Goal: Use online tool/utility: Utilize a website feature to perform a specific function

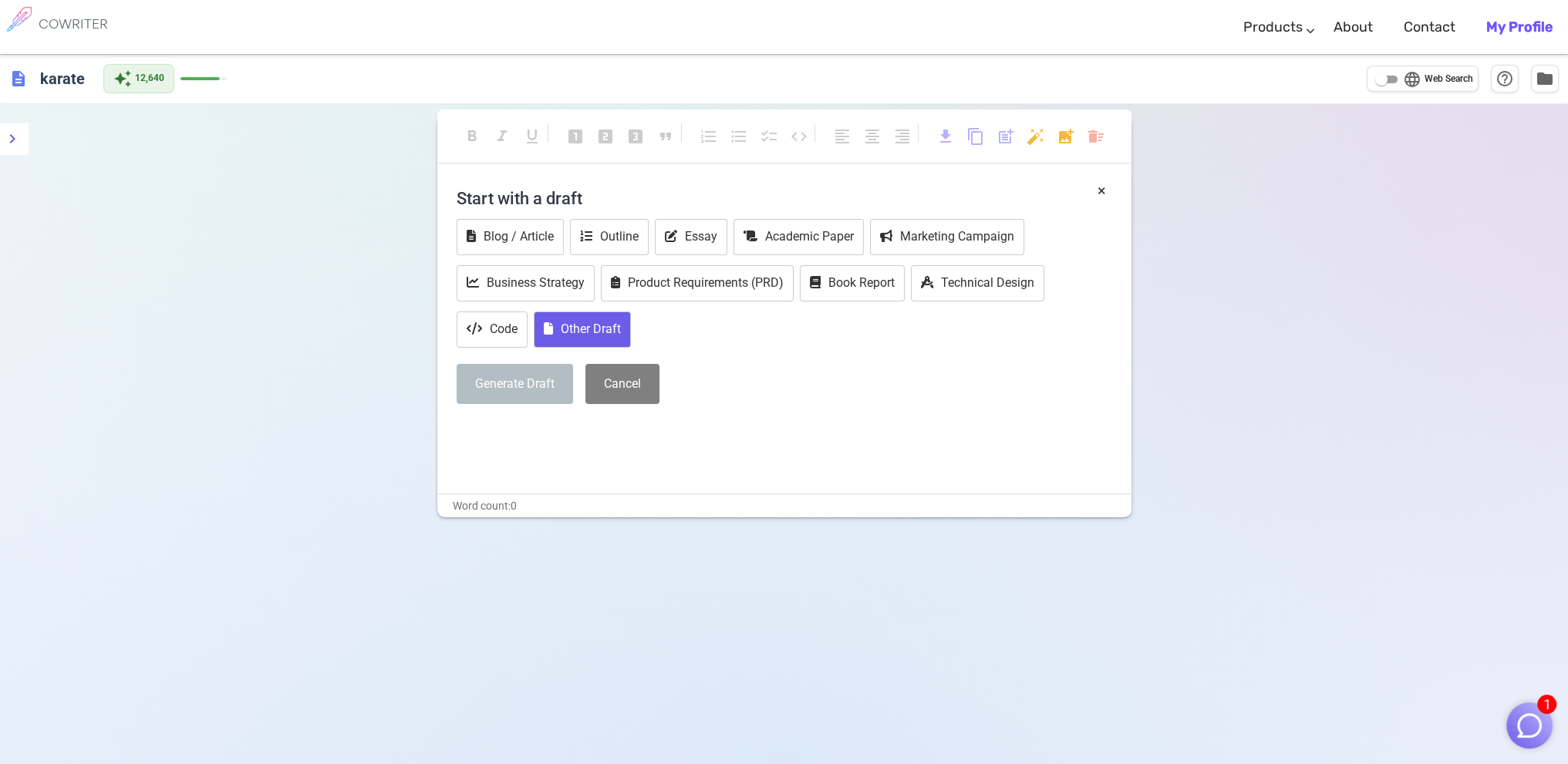
click at [597, 321] on button "Other Draft" at bounding box center [582, 329] width 97 height 36
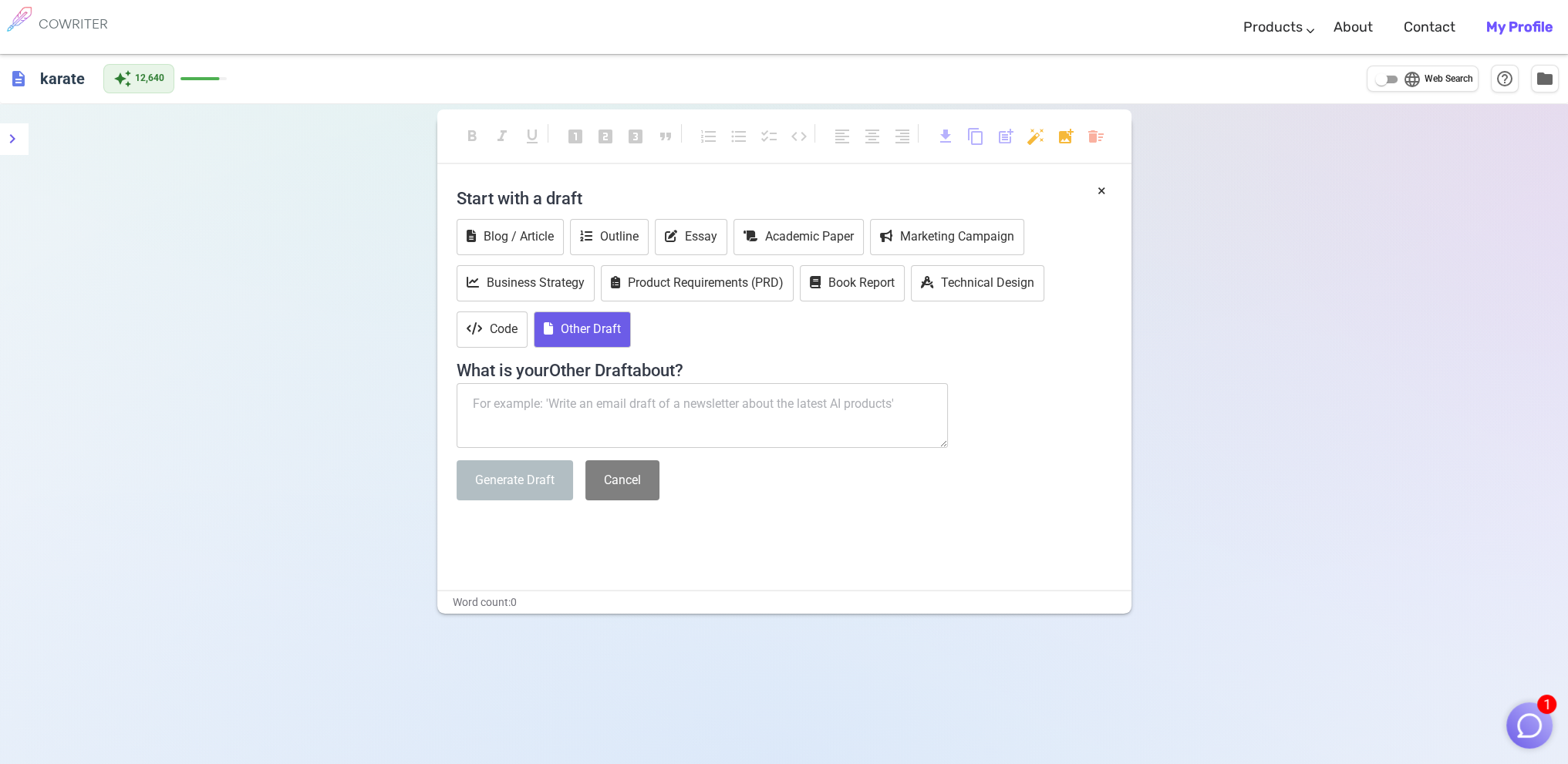
paste textarea "This is [PERSON_NAME] from [US_STATE] School Districts Self Insurance Pool. My …"
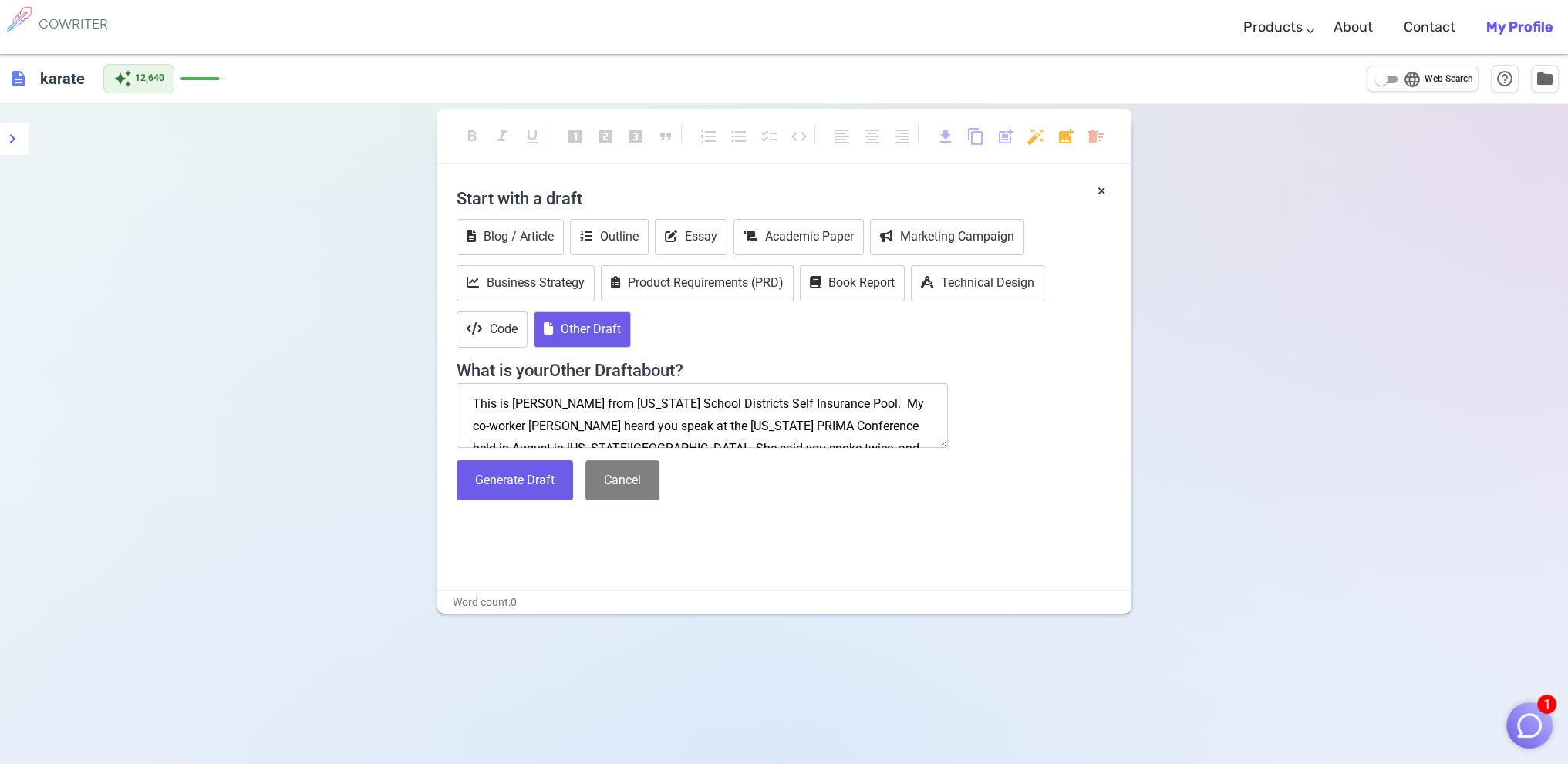
scroll to position [231, 0]
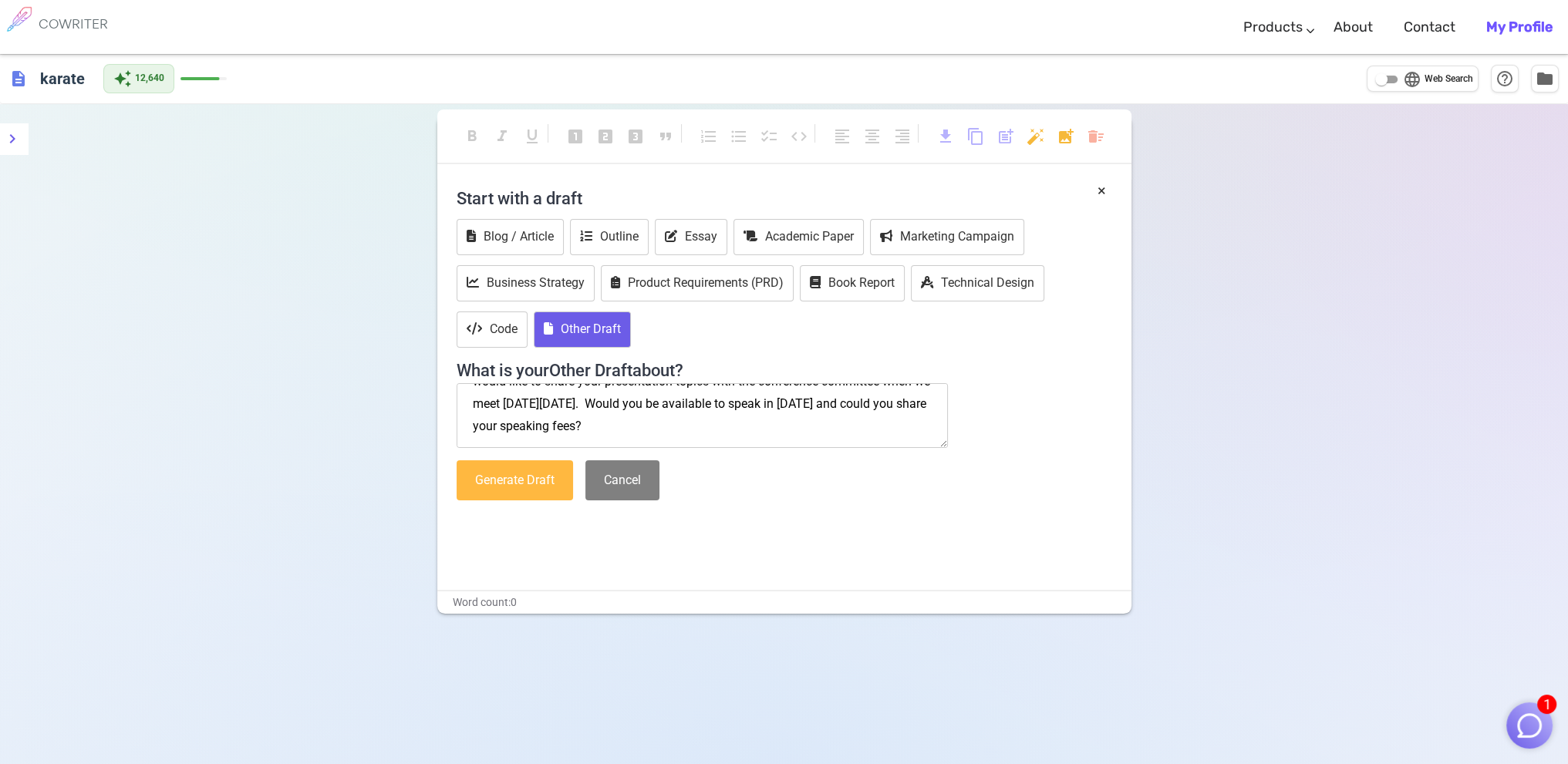
type textarea "This is [PERSON_NAME] from [US_STATE] School Districts Self Insurance Pool. My …"
click at [492, 477] on button "Generate Draft" at bounding box center [514, 481] width 117 height 41
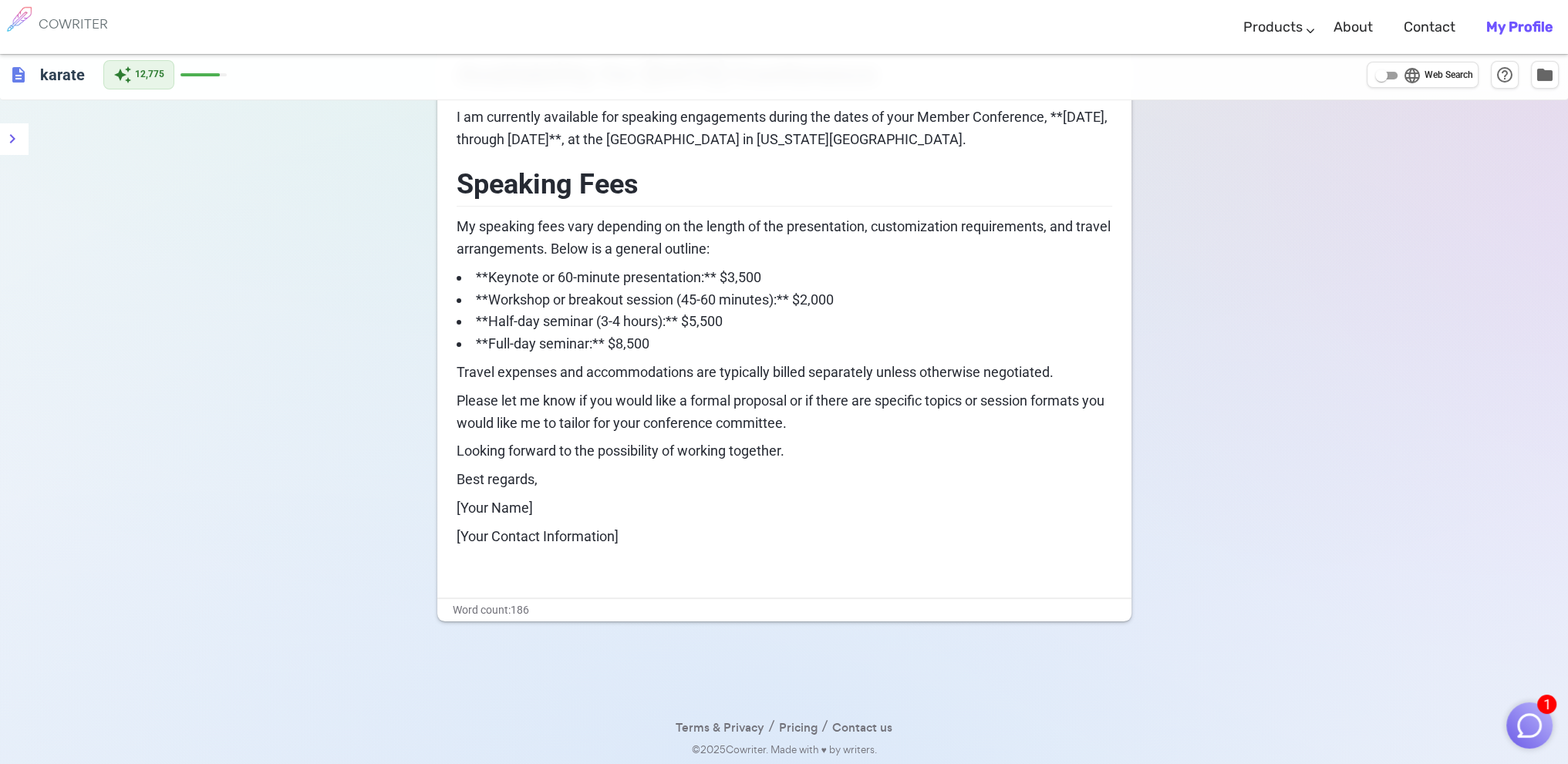
scroll to position [0, 0]
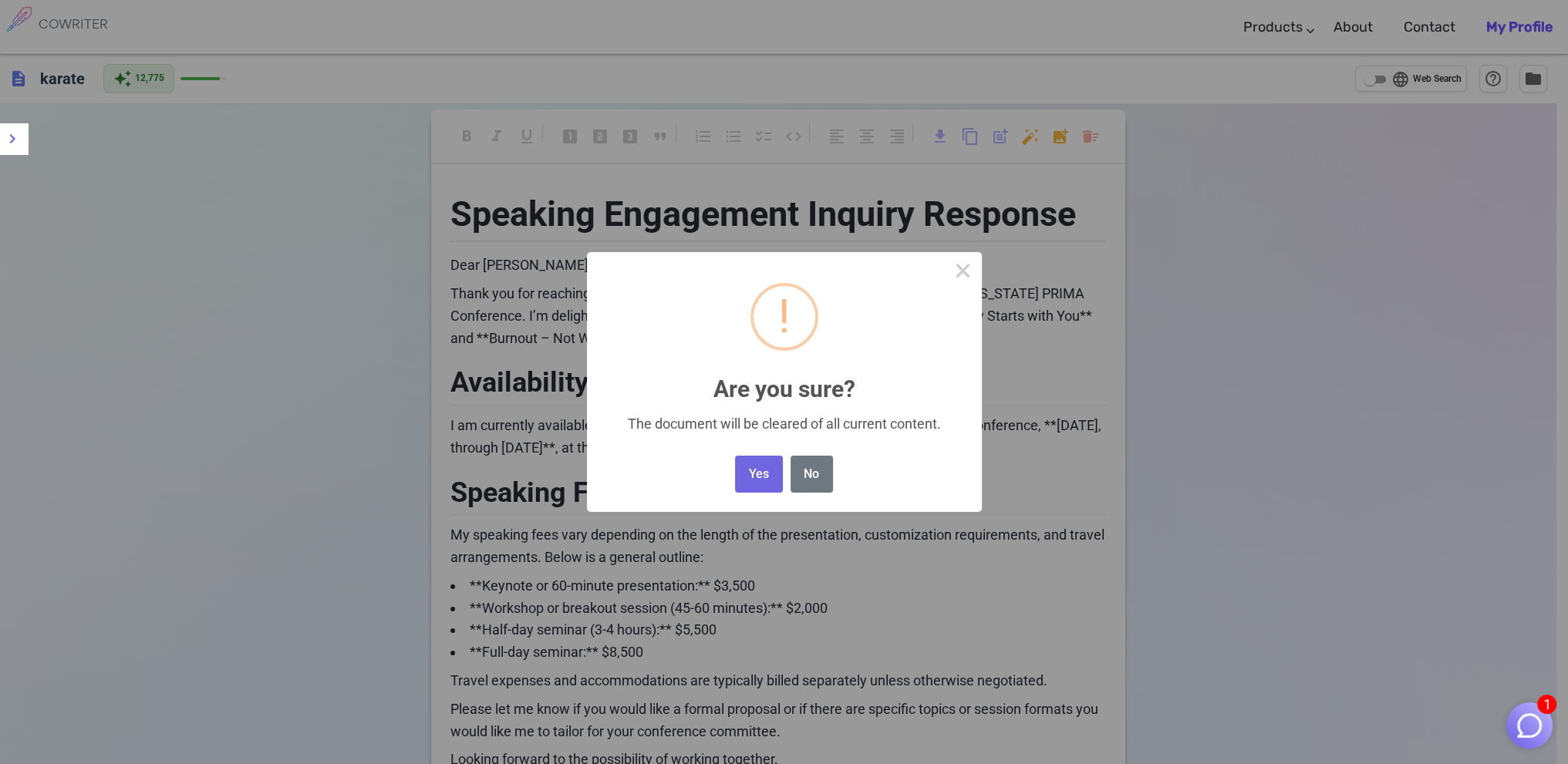
click at [1094, 134] on body "1 COWRITER Products Writing Marketing Emails Images (soon) About Contact My Pro…" at bounding box center [784, 536] width 1568 height 1073
click at [759, 474] on button "Yes" at bounding box center [758, 474] width 47 height 38
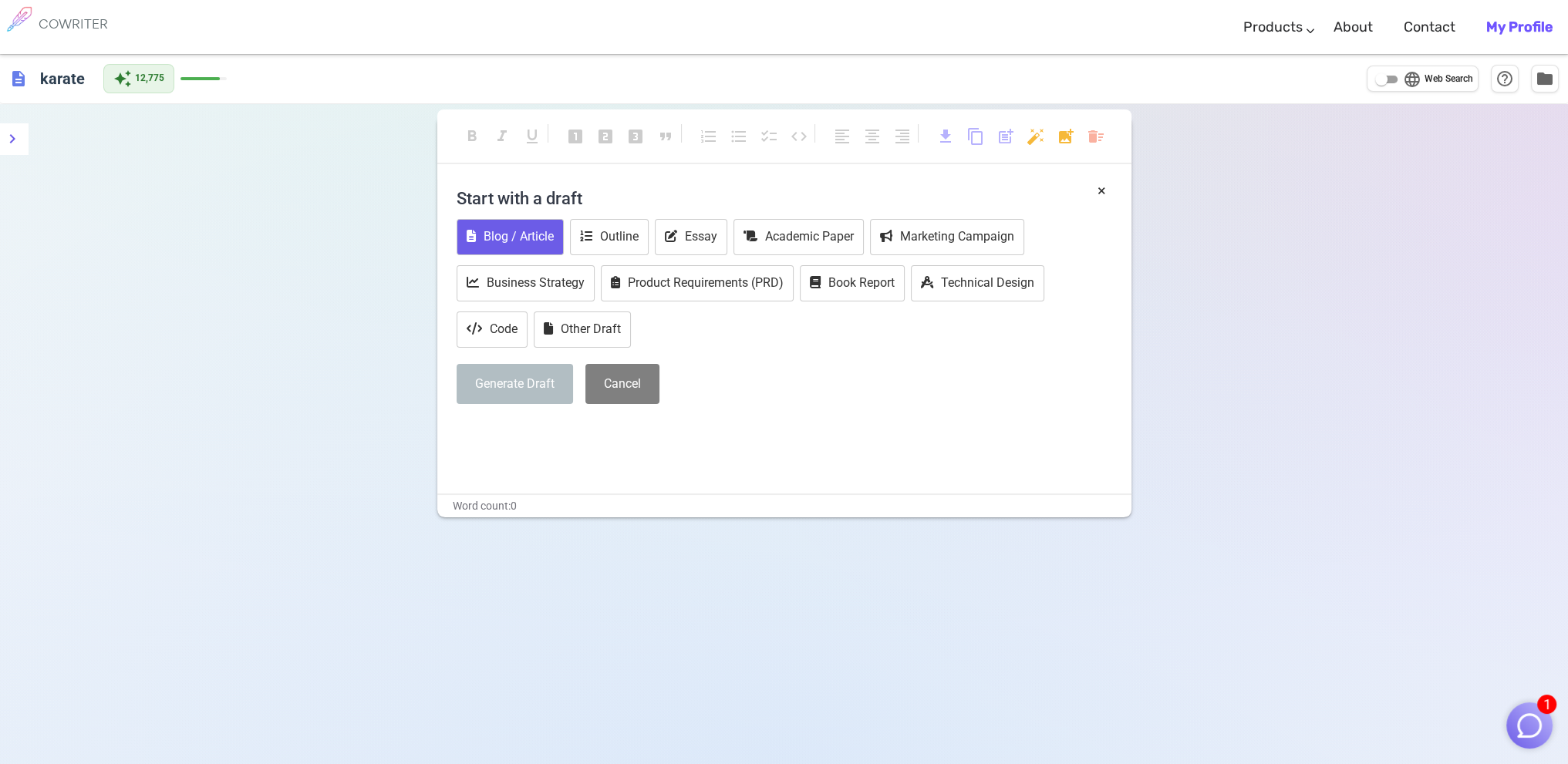
click at [536, 231] on button "Blog / Article" at bounding box center [510, 236] width 107 height 36
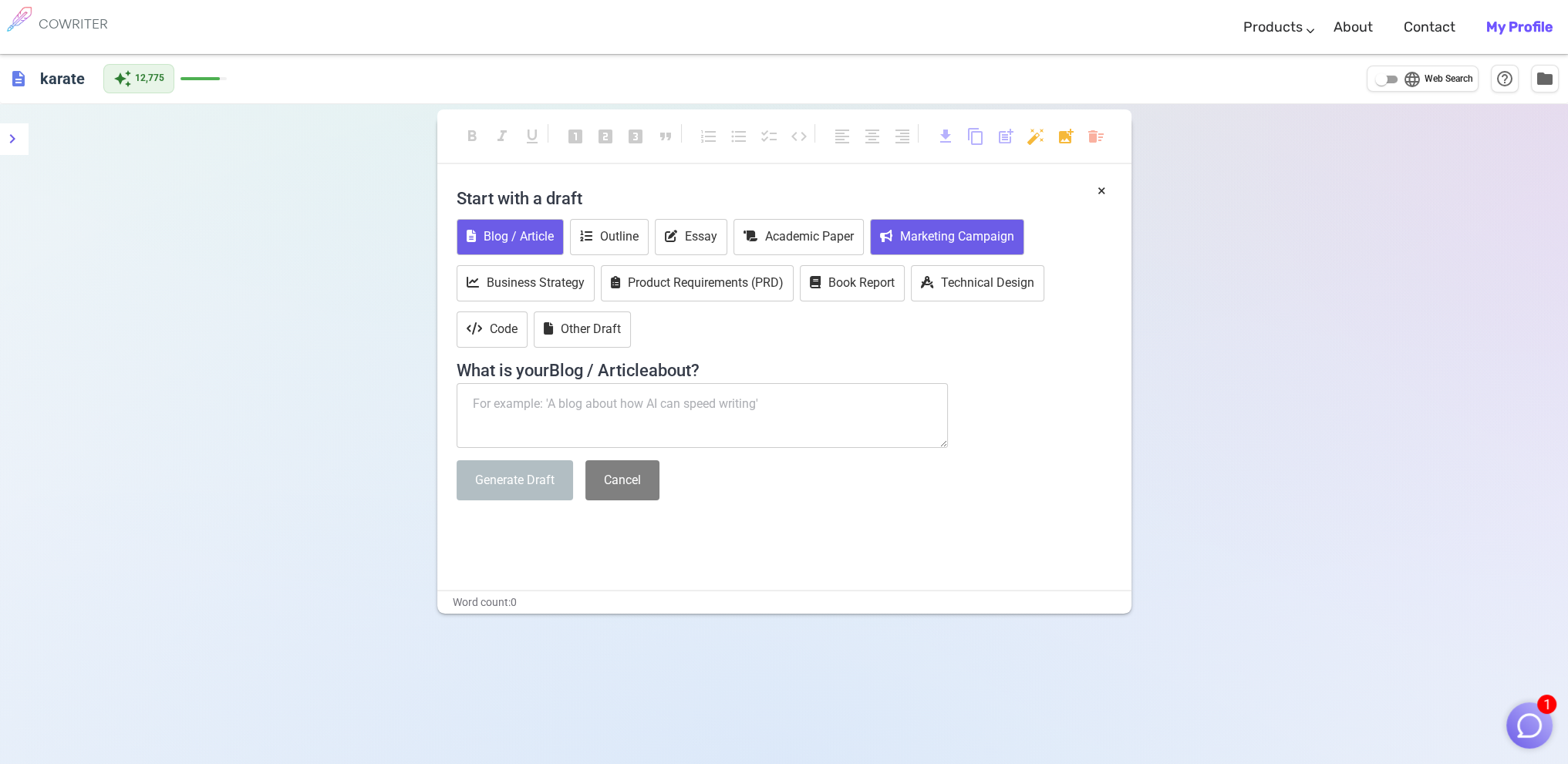
click at [969, 242] on button "Marketing Campaign" at bounding box center [947, 236] width 154 height 36
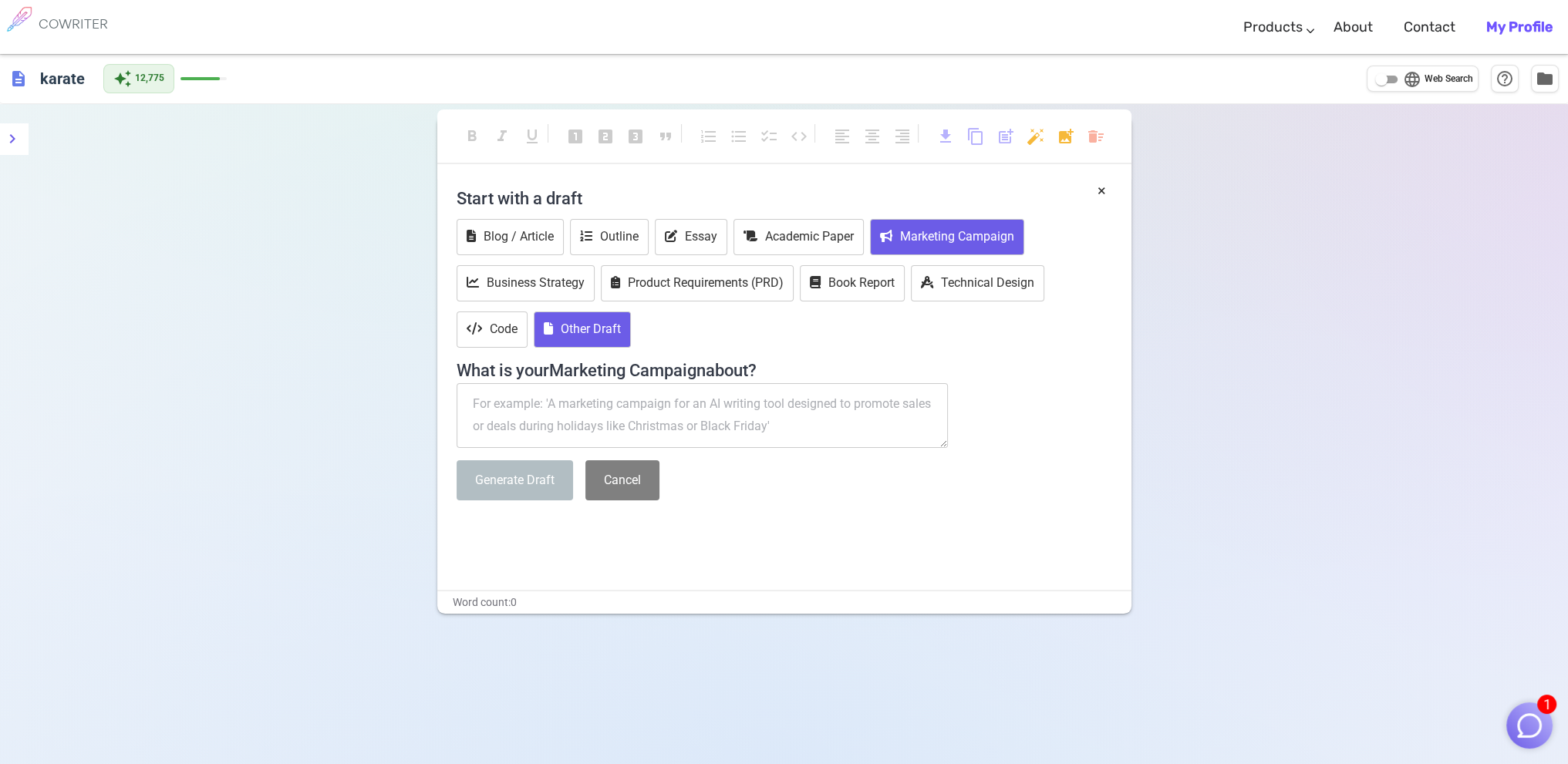
click at [591, 325] on button "Other Draft" at bounding box center [582, 329] width 97 height 36
paste textarea "This is [PERSON_NAME] from [US_STATE] School Districts Self Insurance Pool. My …"
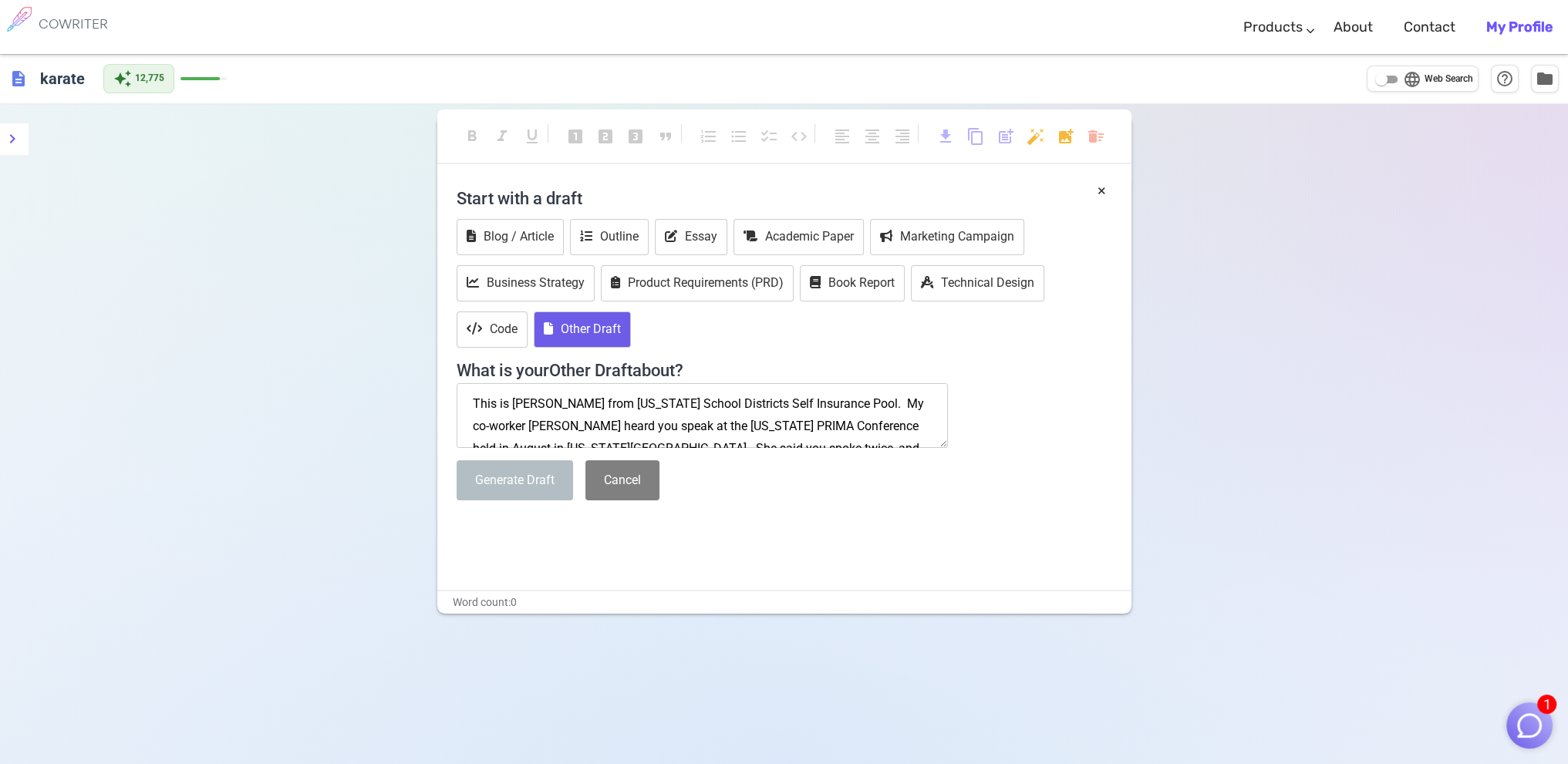
scroll to position [231, 0]
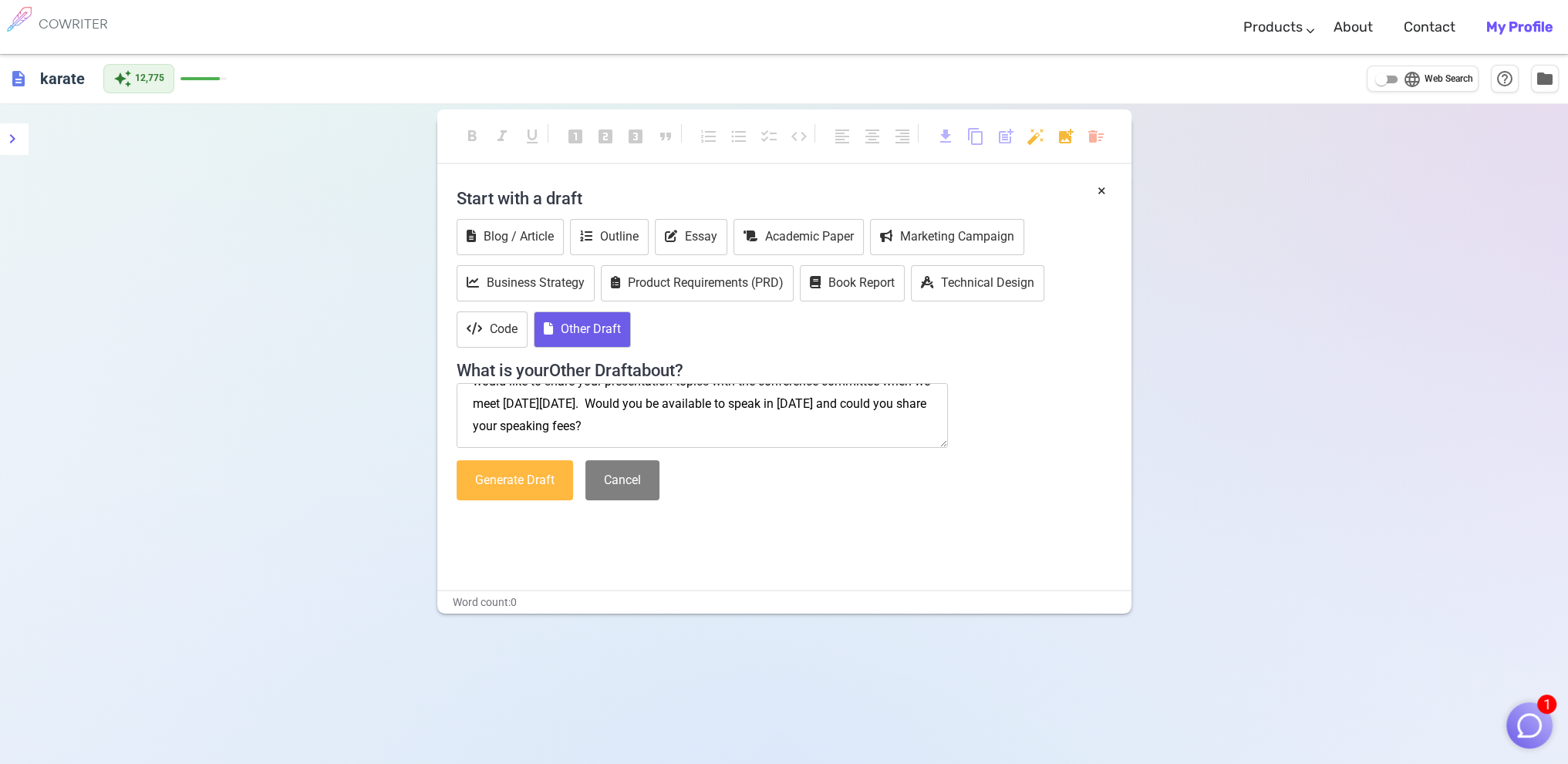
type textarea "This is [PERSON_NAME] from [US_STATE] School Districts Self Insurance Pool. My …"
click at [519, 473] on button "Generate Draft" at bounding box center [514, 481] width 117 height 41
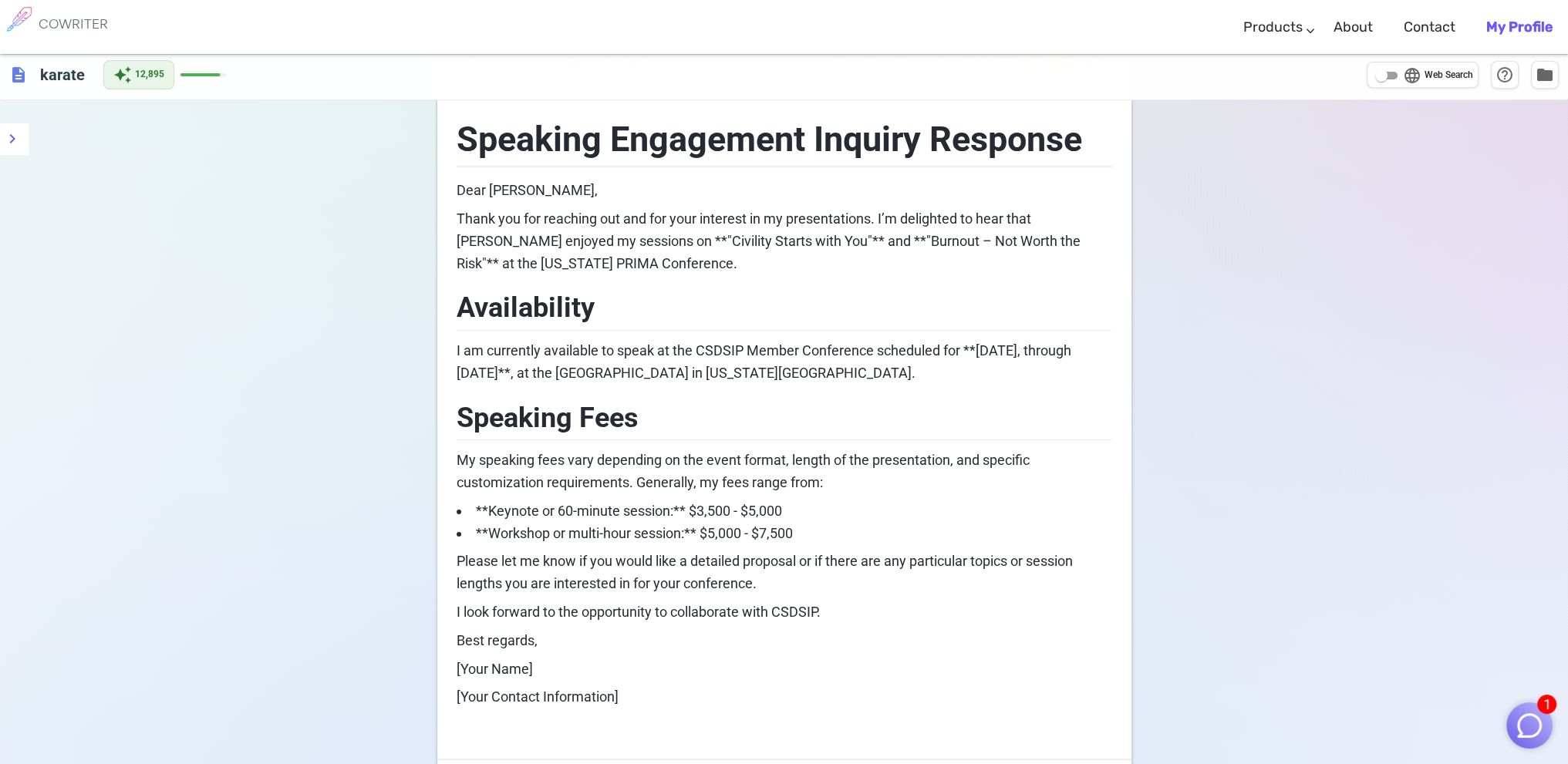
scroll to position [0, 0]
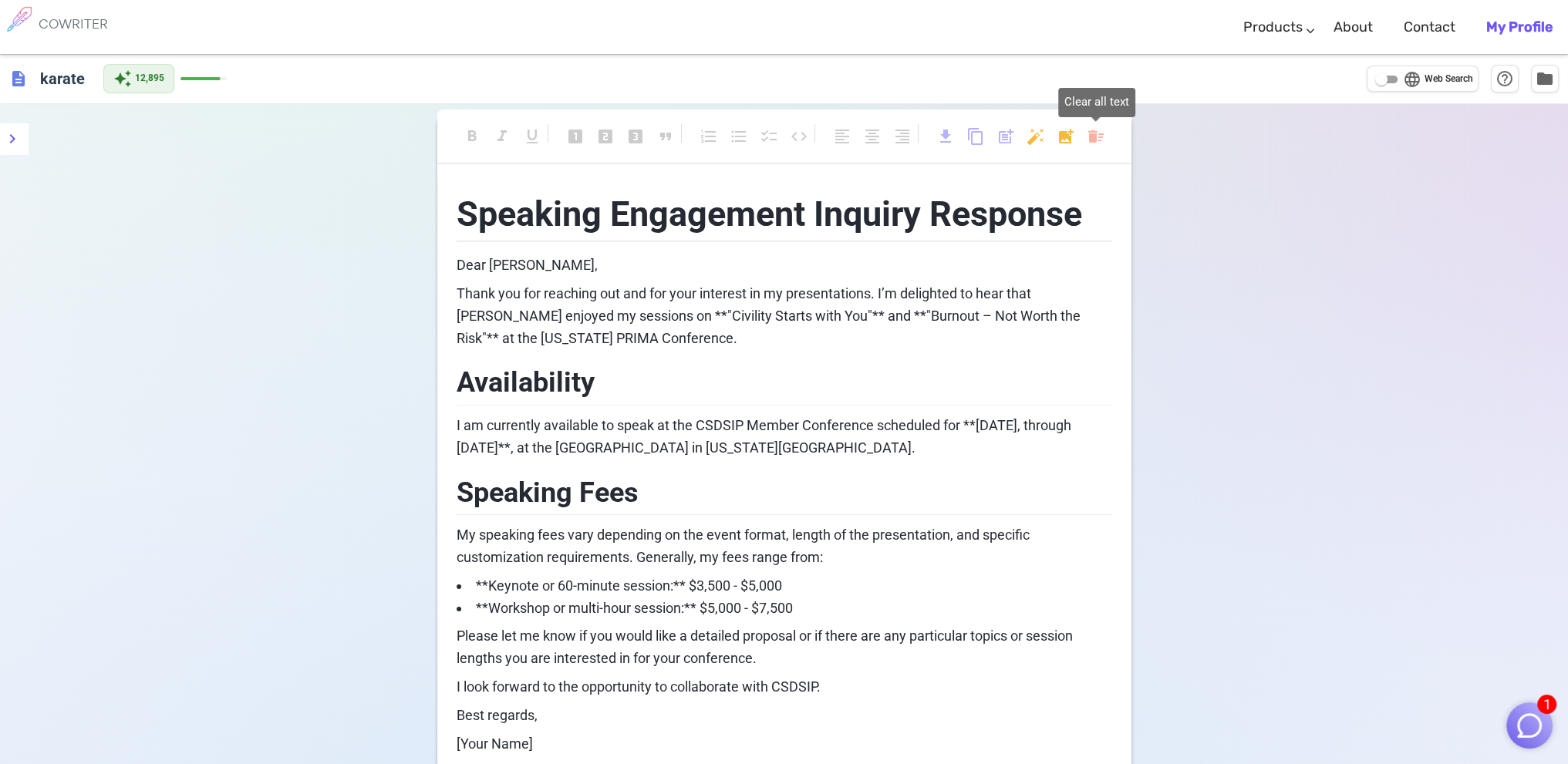
click at [1092, 135] on body "1 COWRITER Products Writing Marketing Emails Images (soon) About Contact My Pro…" at bounding box center [784, 500] width 1568 height 1000
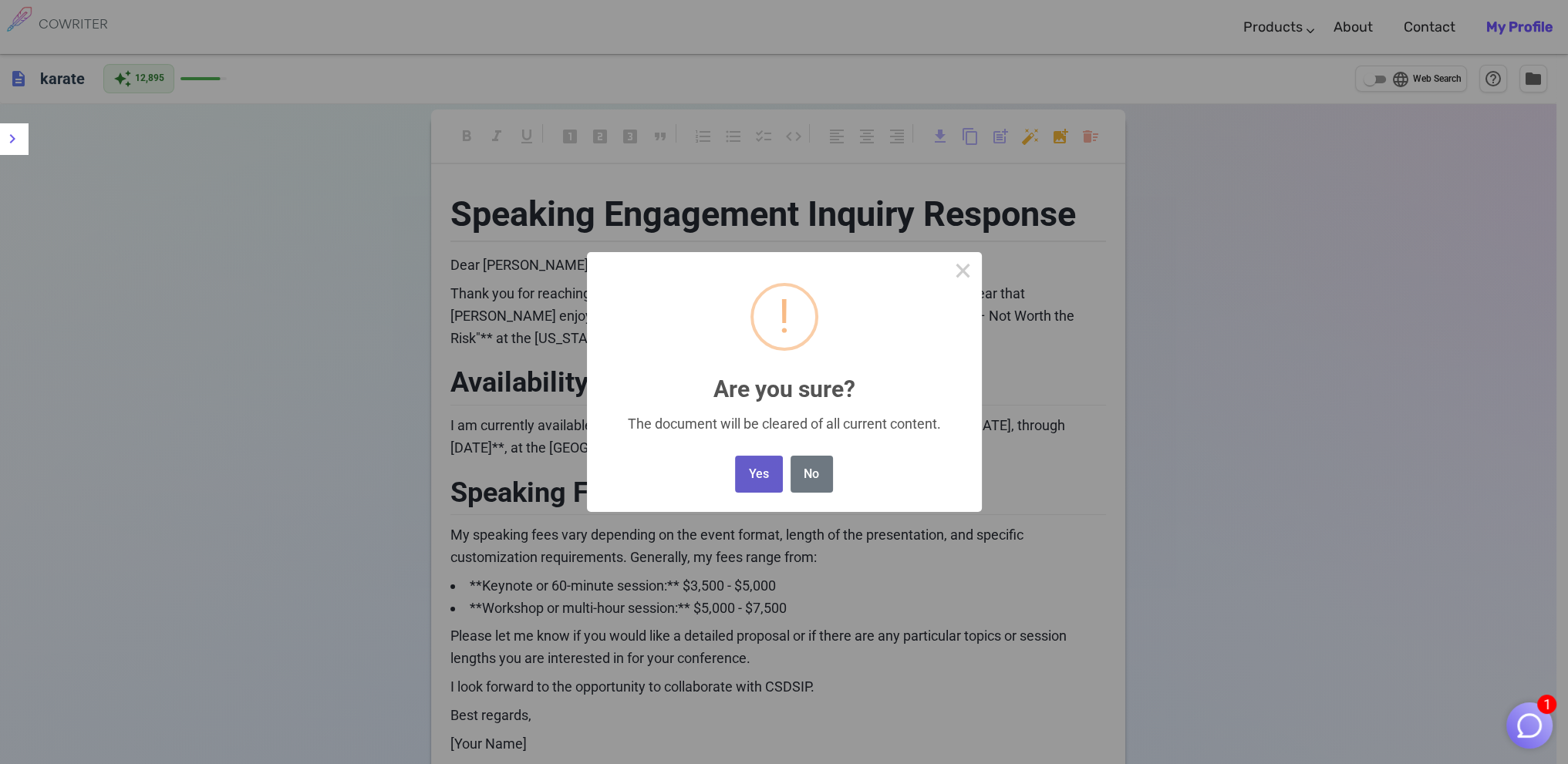
click at [768, 473] on button "Yes" at bounding box center [758, 474] width 47 height 38
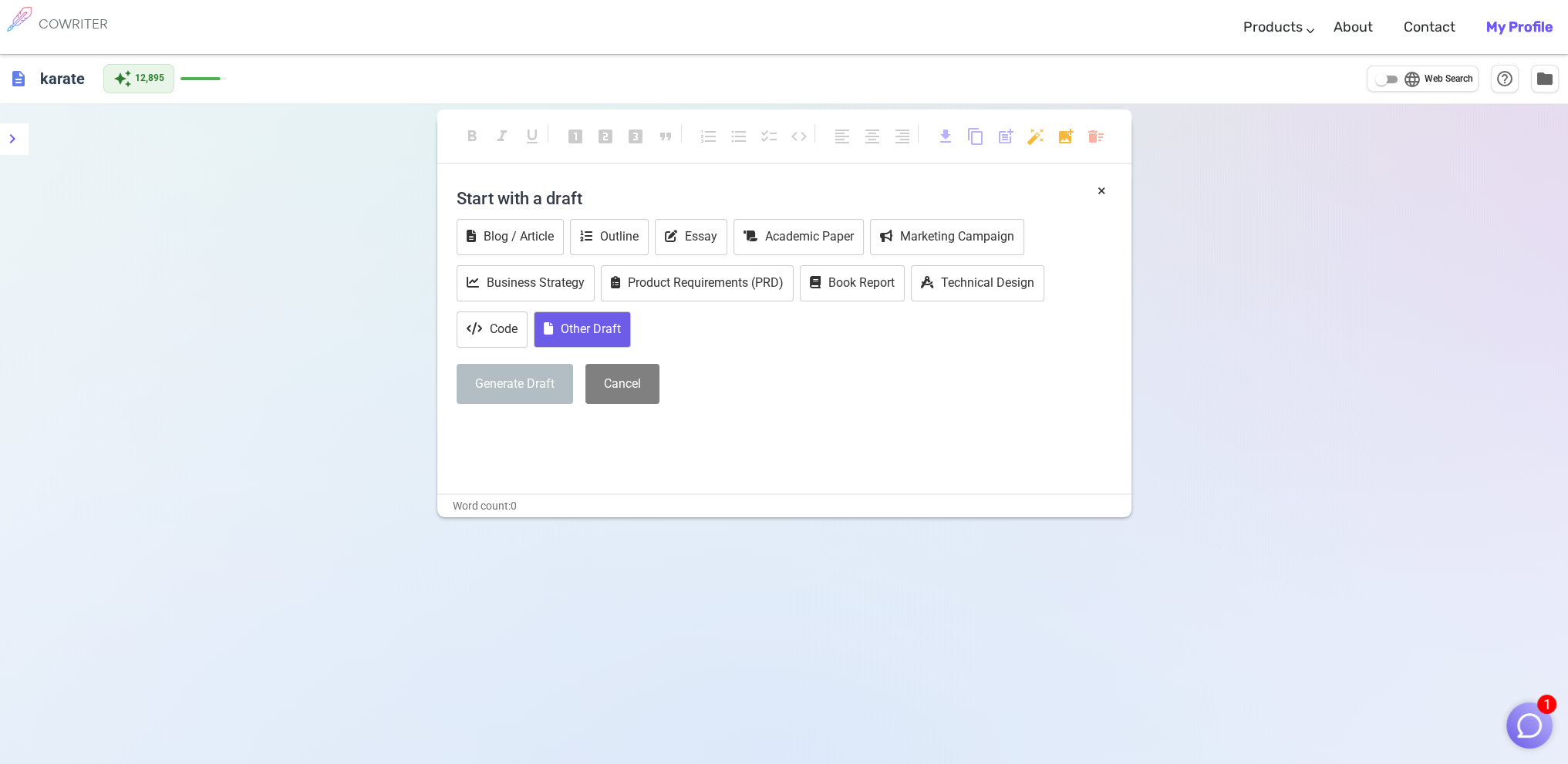
click at [563, 335] on button "Other Draft" at bounding box center [582, 329] width 97 height 36
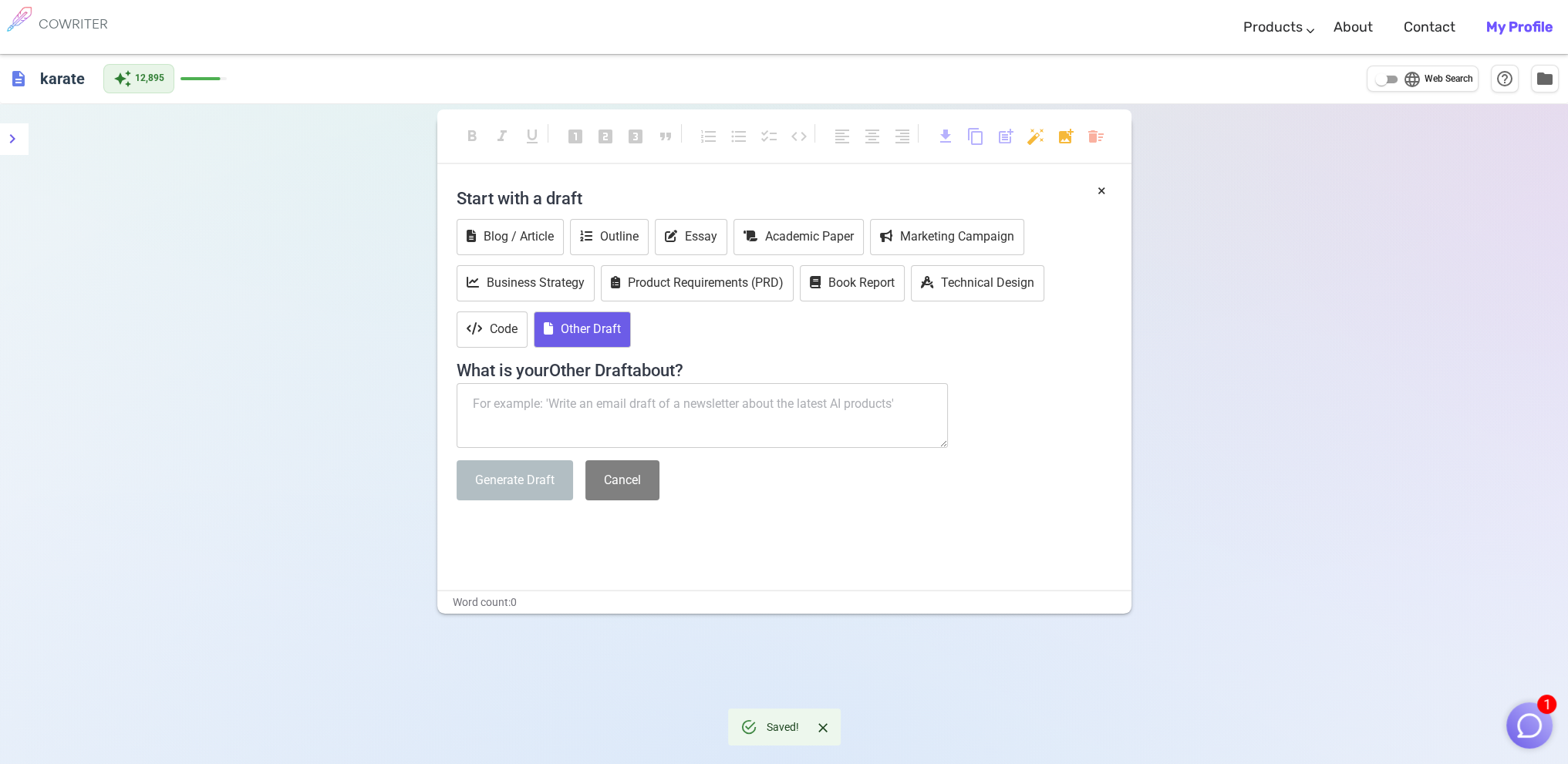
paste textarea "CSDSIP is currently organizing our Member Conference that will be held [DATE] t…"
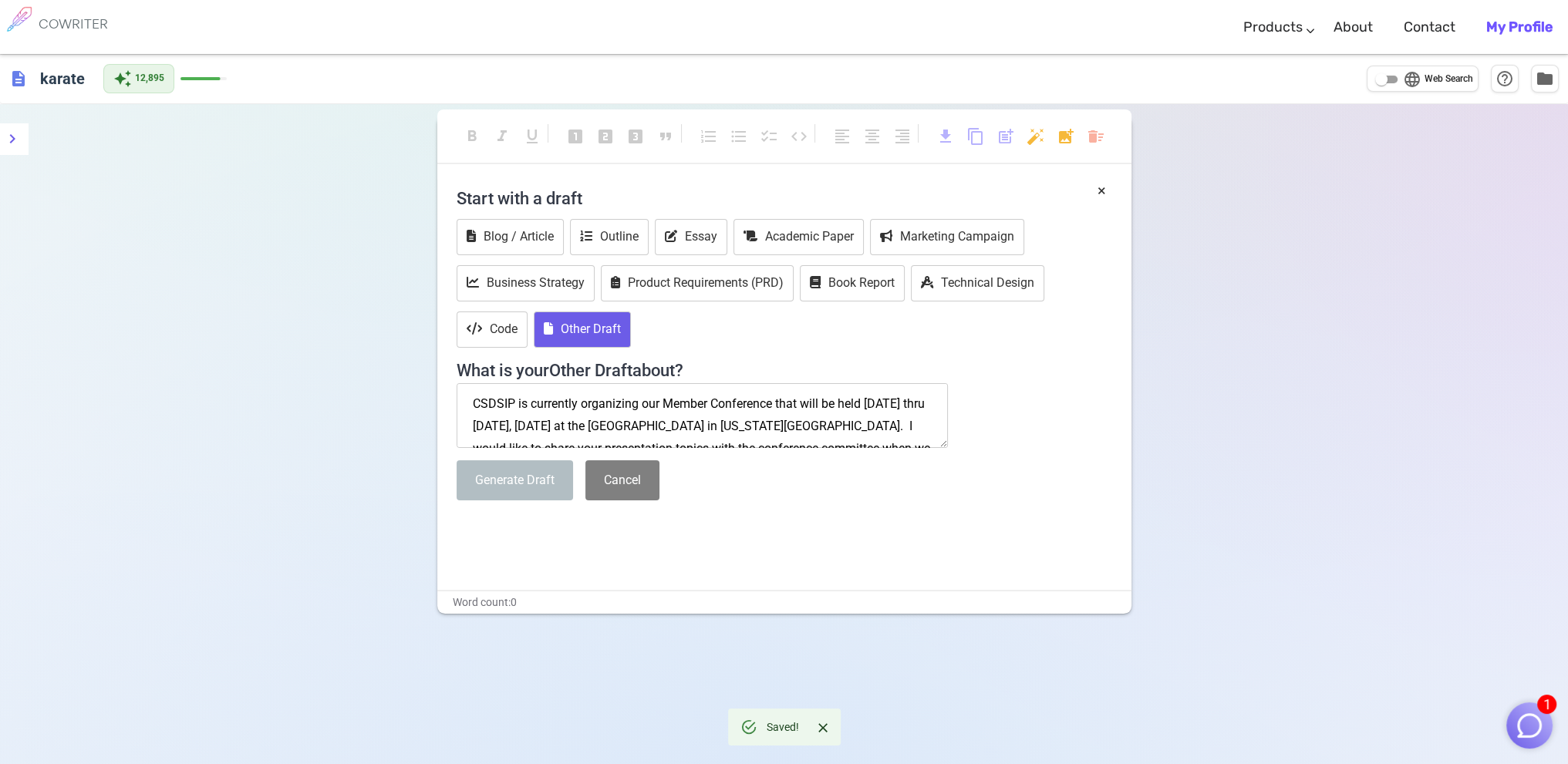
scroll to position [53, 0]
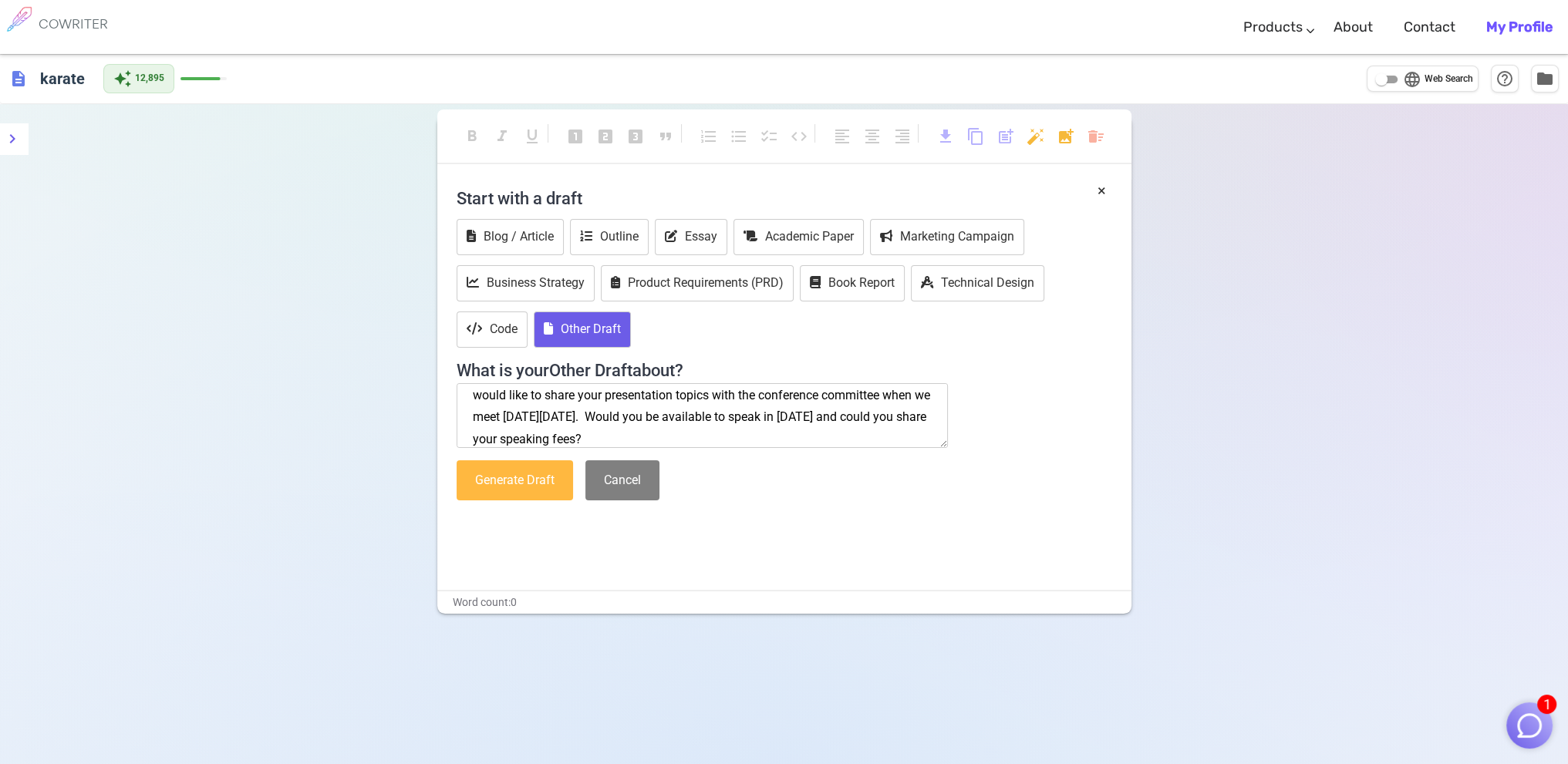
type textarea "CSDSIP is currently organizing our Member Conference that will be held [DATE] t…"
click at [506, 481] on button "Generate Draft" at bounding box center [514, 481] width 117 height 41
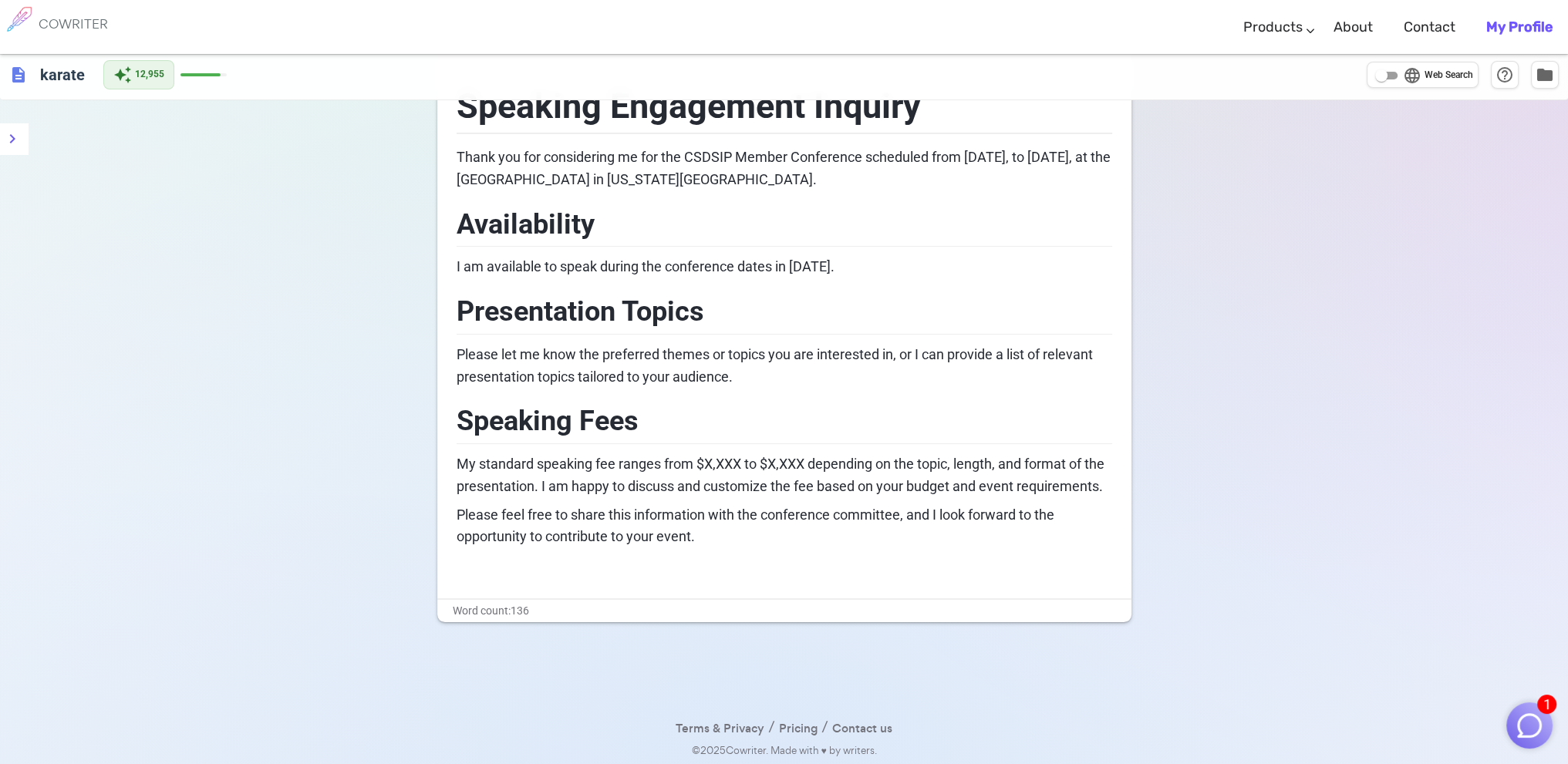
scroll to position [0, 0]
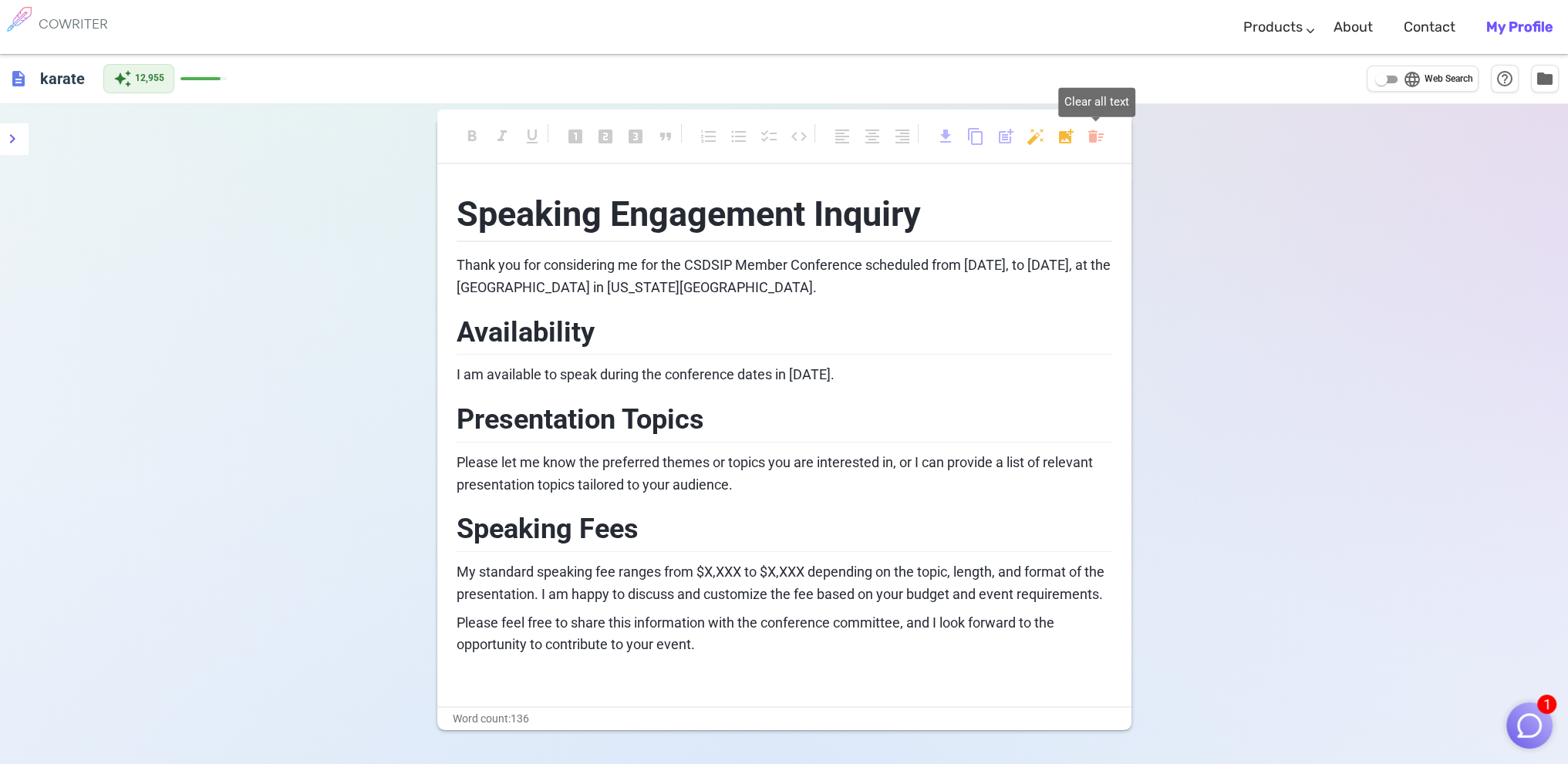
click at [1090, 132] on body "1 COWRITER Products Writing Marketing Emails Images (soon) About Contact My Pro…" at bounding box center [784, 436] width 1568 height 873
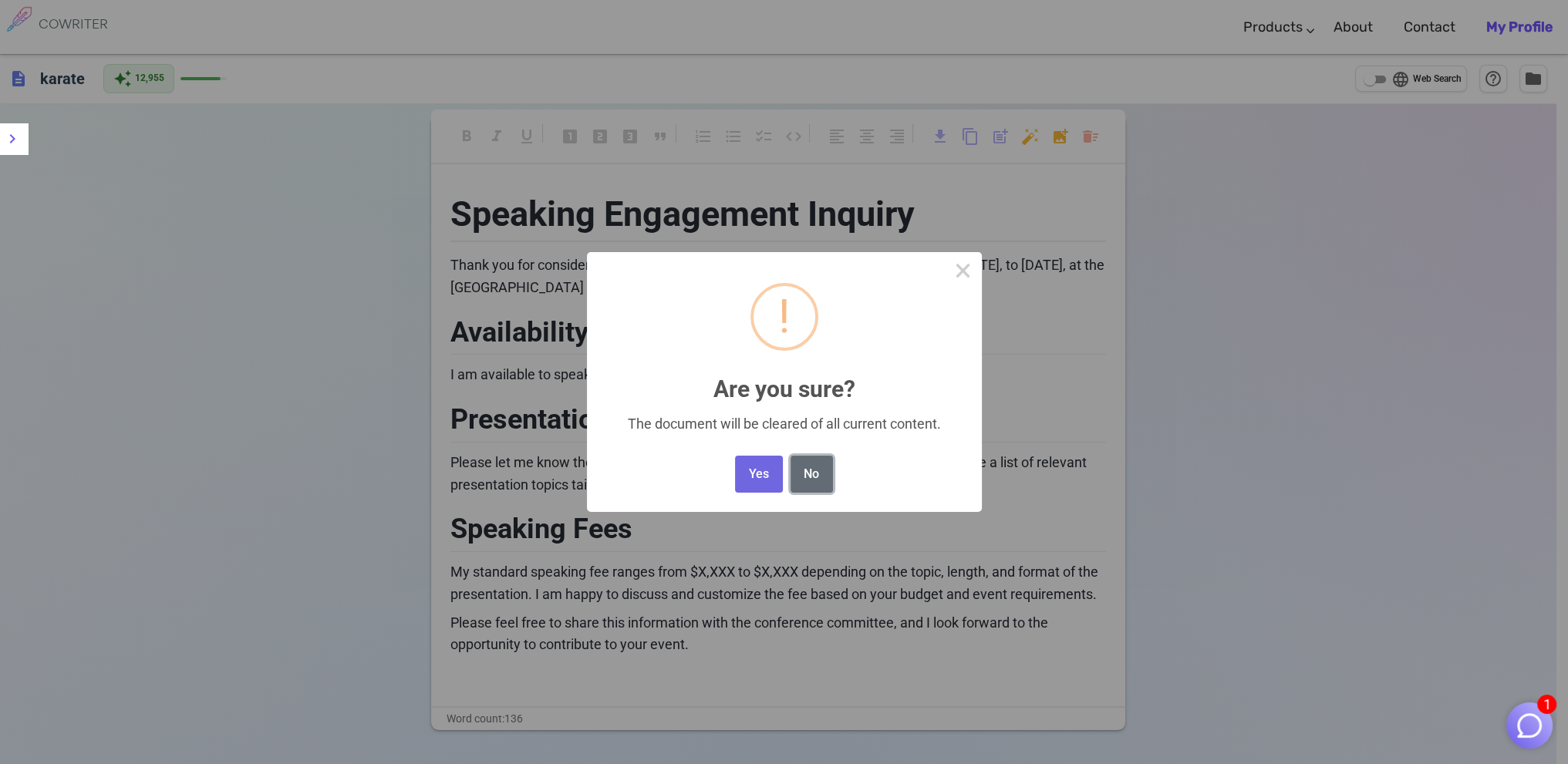
click at [816, 470] on button "No" at bounding box center [811, 474] width 43 height 38
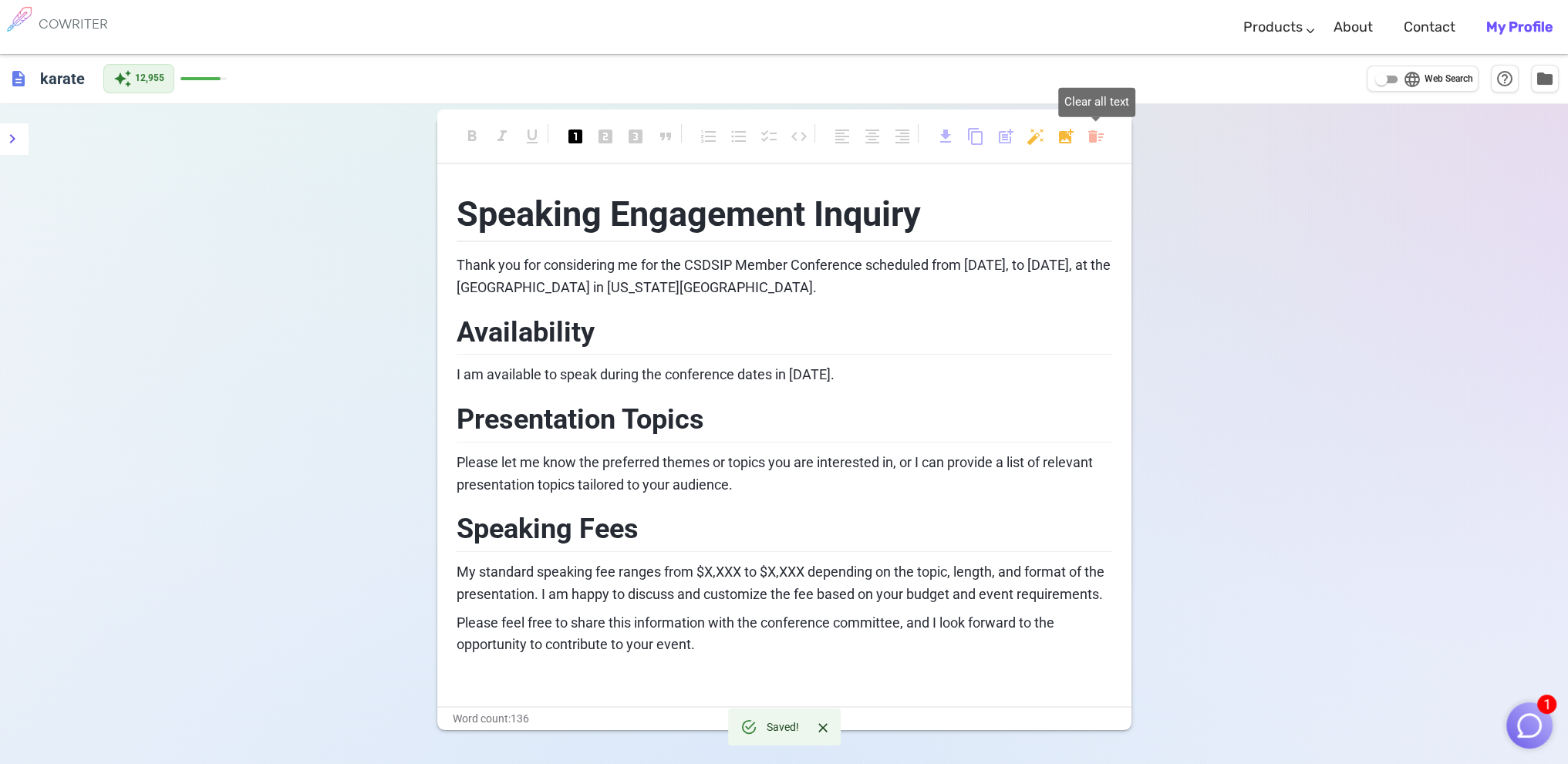
click at [1091, 134] on body "1 COWRITER Products Writing Marketing Emails Images (soon) About Contact My Pro…" at bounding box center [784, 436] width 1568 height 873
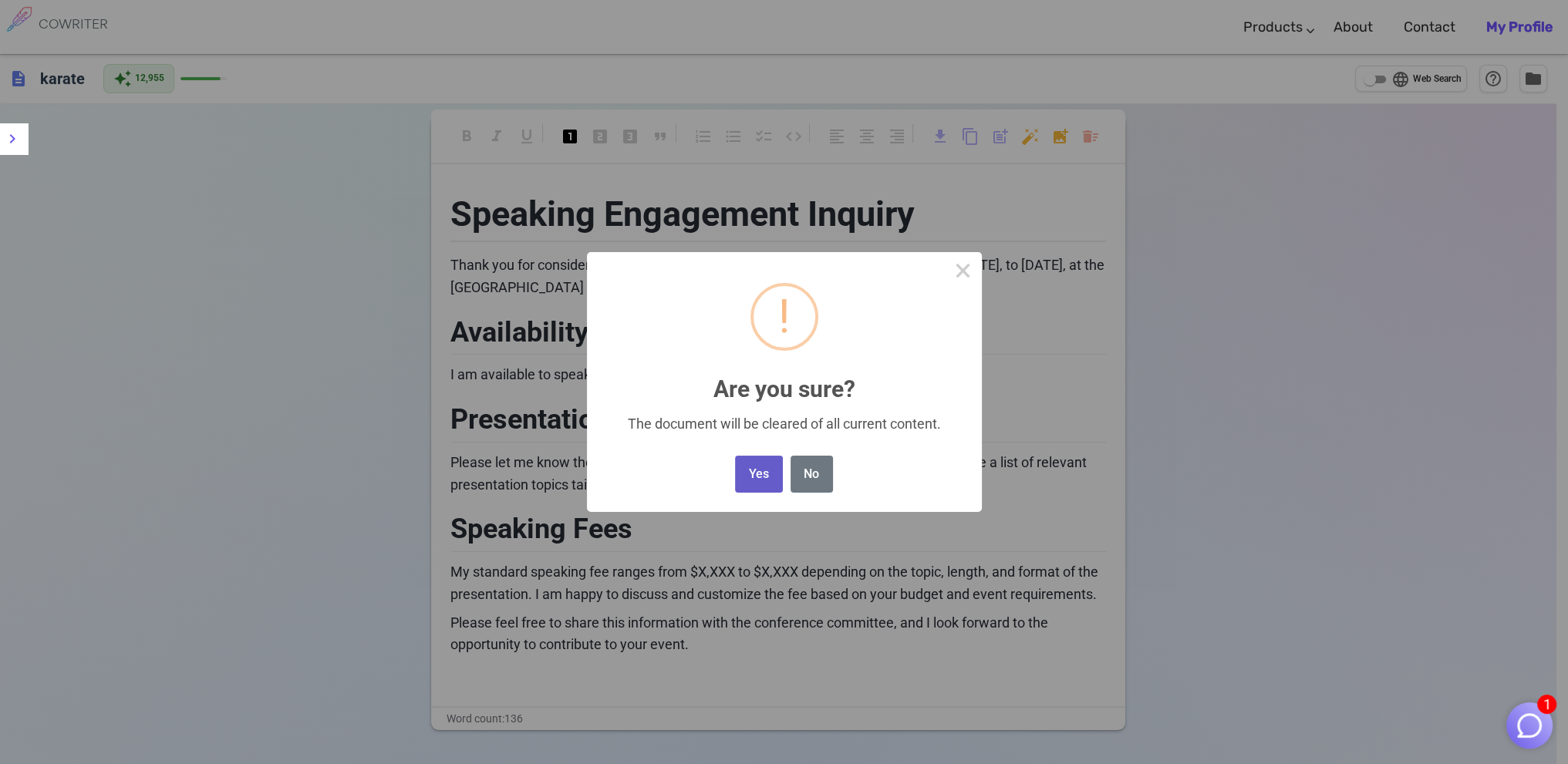
click at [749, 479] on button "Yes" at bounding box center [758, 474] width 47 height 38
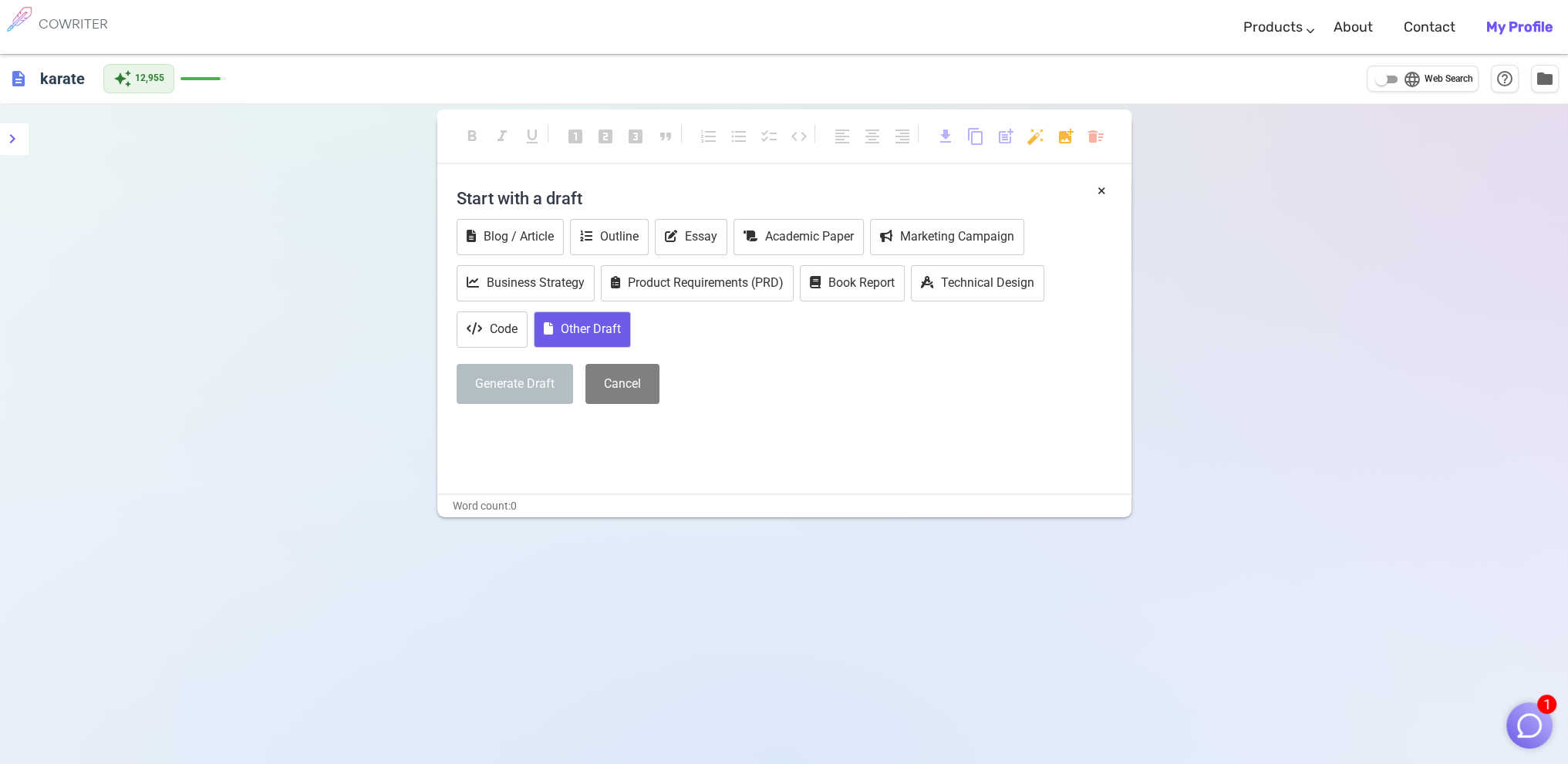
click at [583, 323] on button "Other Draft" at bounding box center [582, 329] width 97 height 36
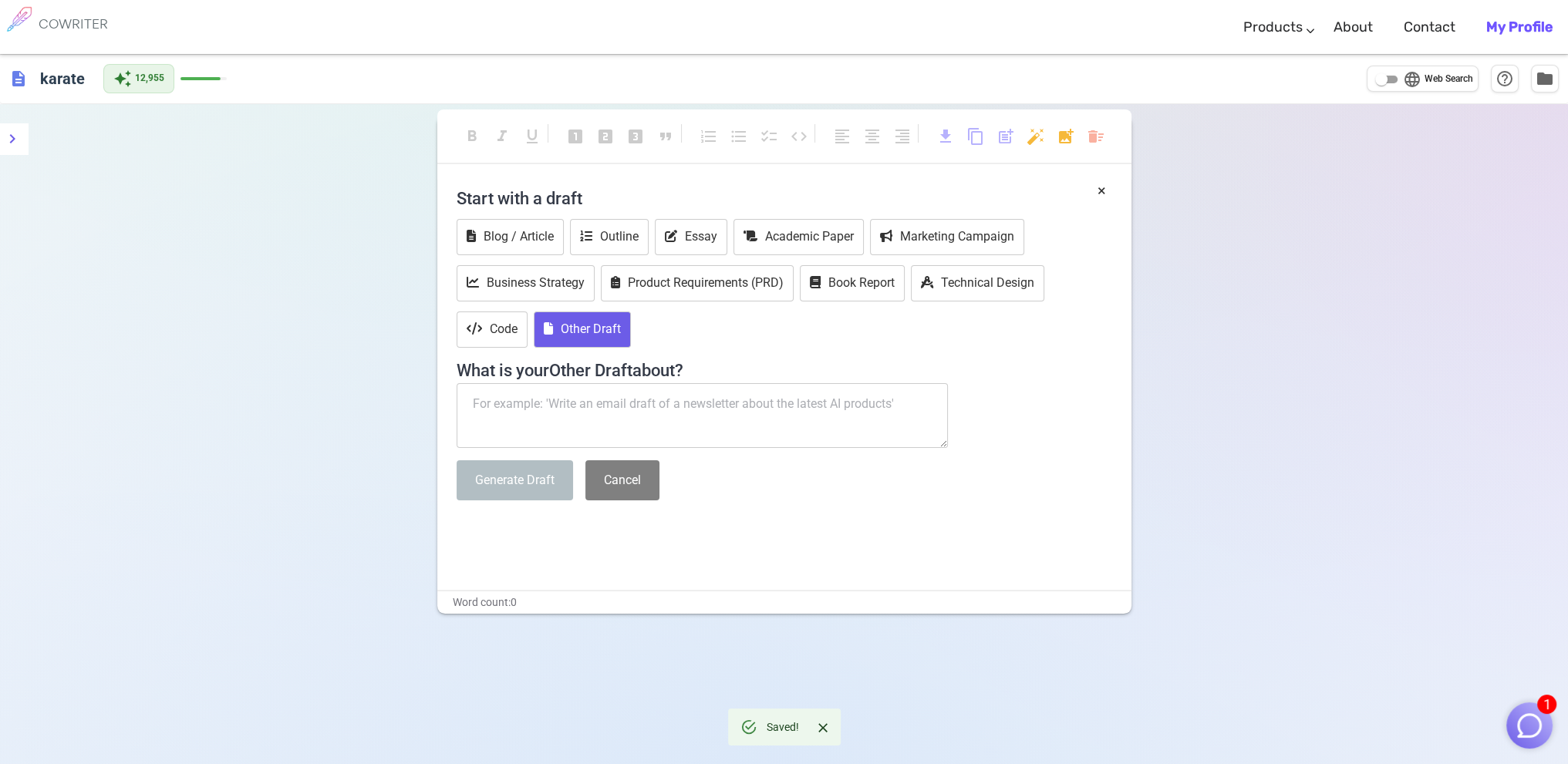
click at [558, 403] on textarea at bounding box center [702, 415] width 492 height 65
paste textarea "CSDSIP is currently organizing our Member Conference that will be held [DATE] t…"
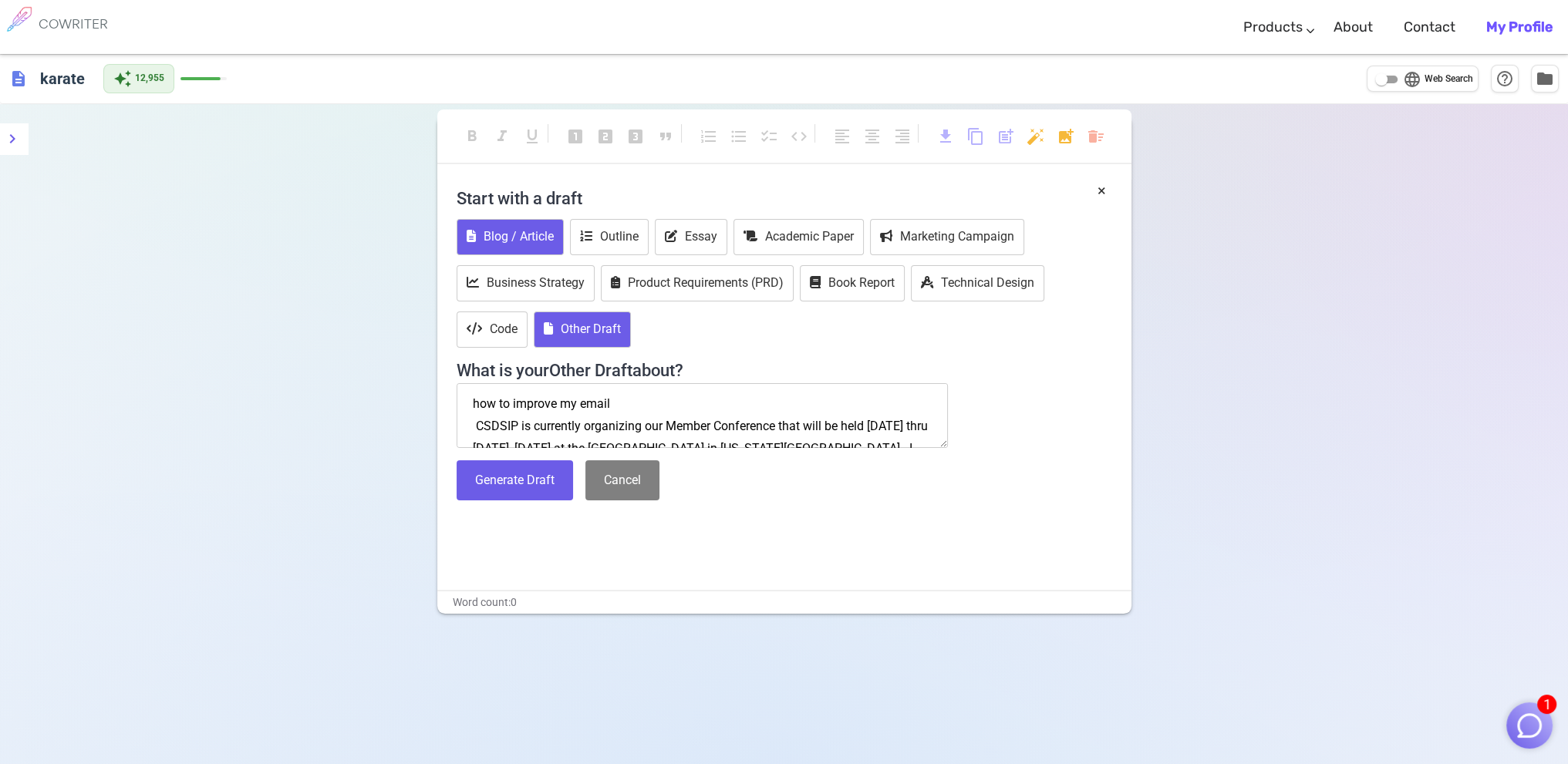
scroll to position [75, 0]
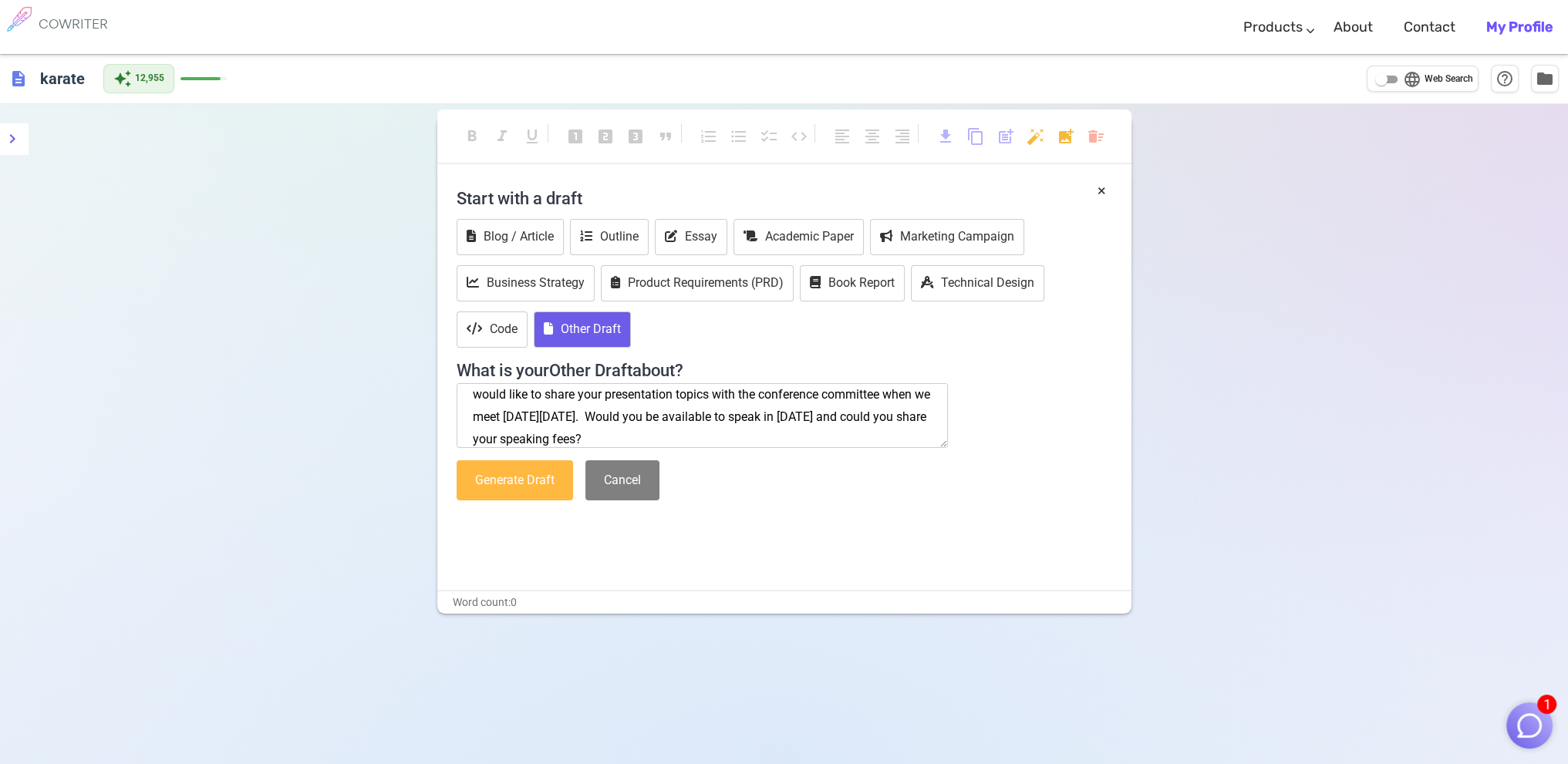
type textarea "how to improve my email CSDSIP is currently organizing our Member Conference th…"
click at [484, 477] on button "Generate Draft" at bounding box center [514, 481] width 117 height 41
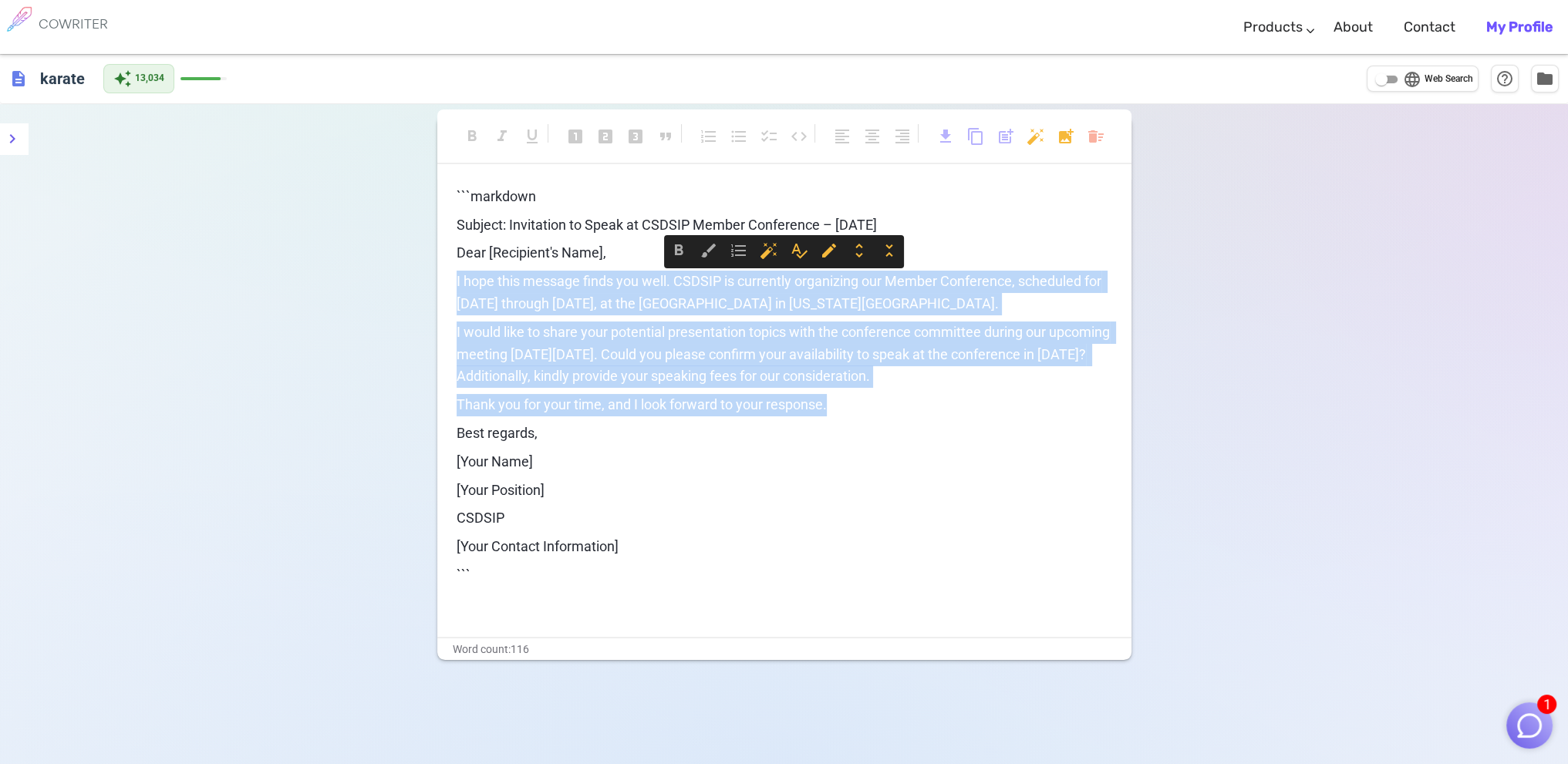
drag, startPoint x: 456, startPoint y: 277, endPoint x: 865, endPoint y: 405, distance: 428.6
click at [865, 405] on div "```markdown Subject: Invitation to Speak at CSDSIP Member Conference – [DATE] D…" at bounding box center [784, 401] width 655 height 429
copy div "I hope this message finds you well. CSDSIP is currently organizing our Member C…"
click at [1091, 135] on body "1 COWRITER Products Writing Marketing Emails Images (soon) About Contact My Pro…" at bounding box center [784, 434] width 1568 height 868
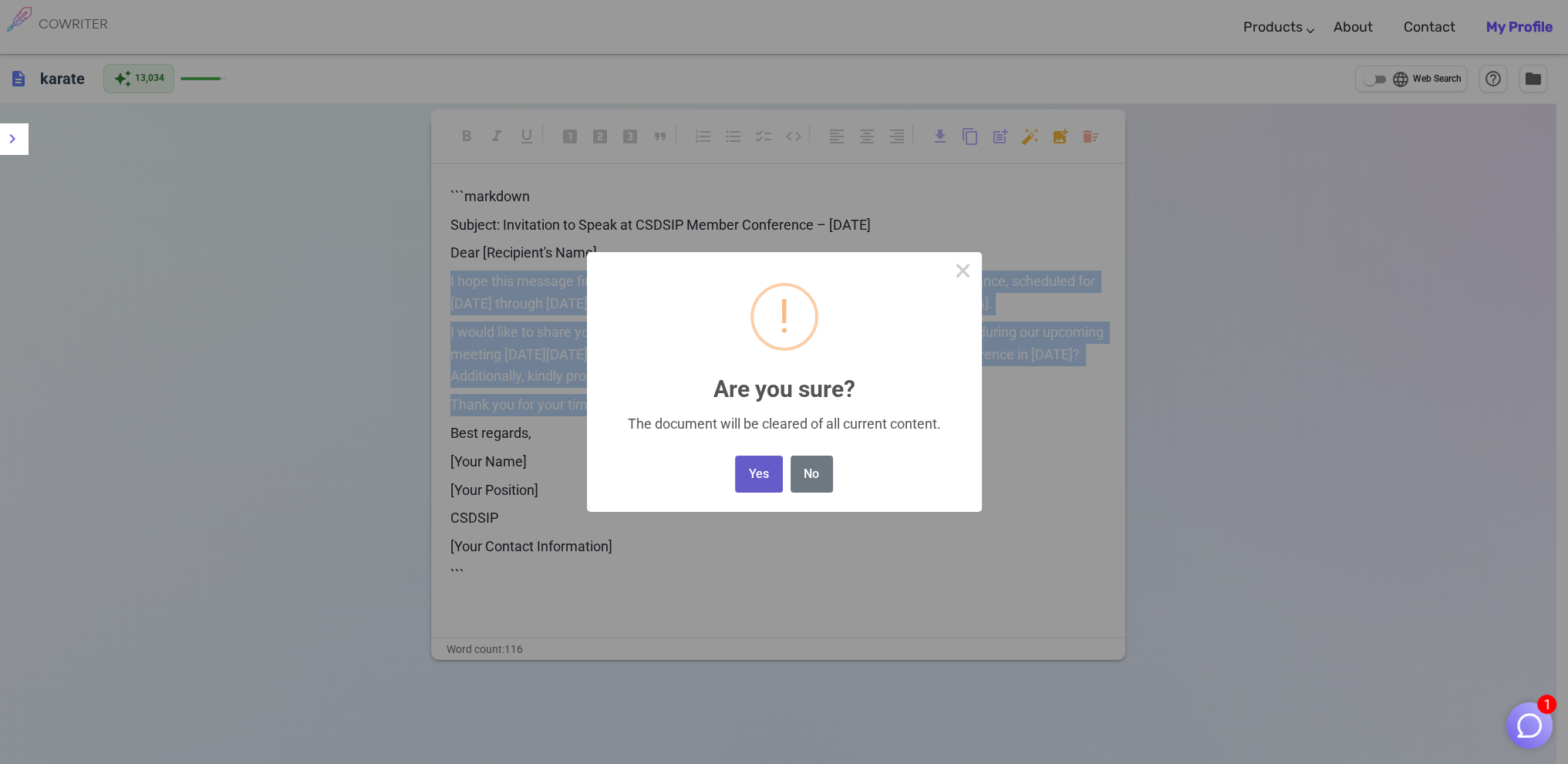
click at [774, 476] on button "Yes" at bounding box center [758, 474] width 47 height 38
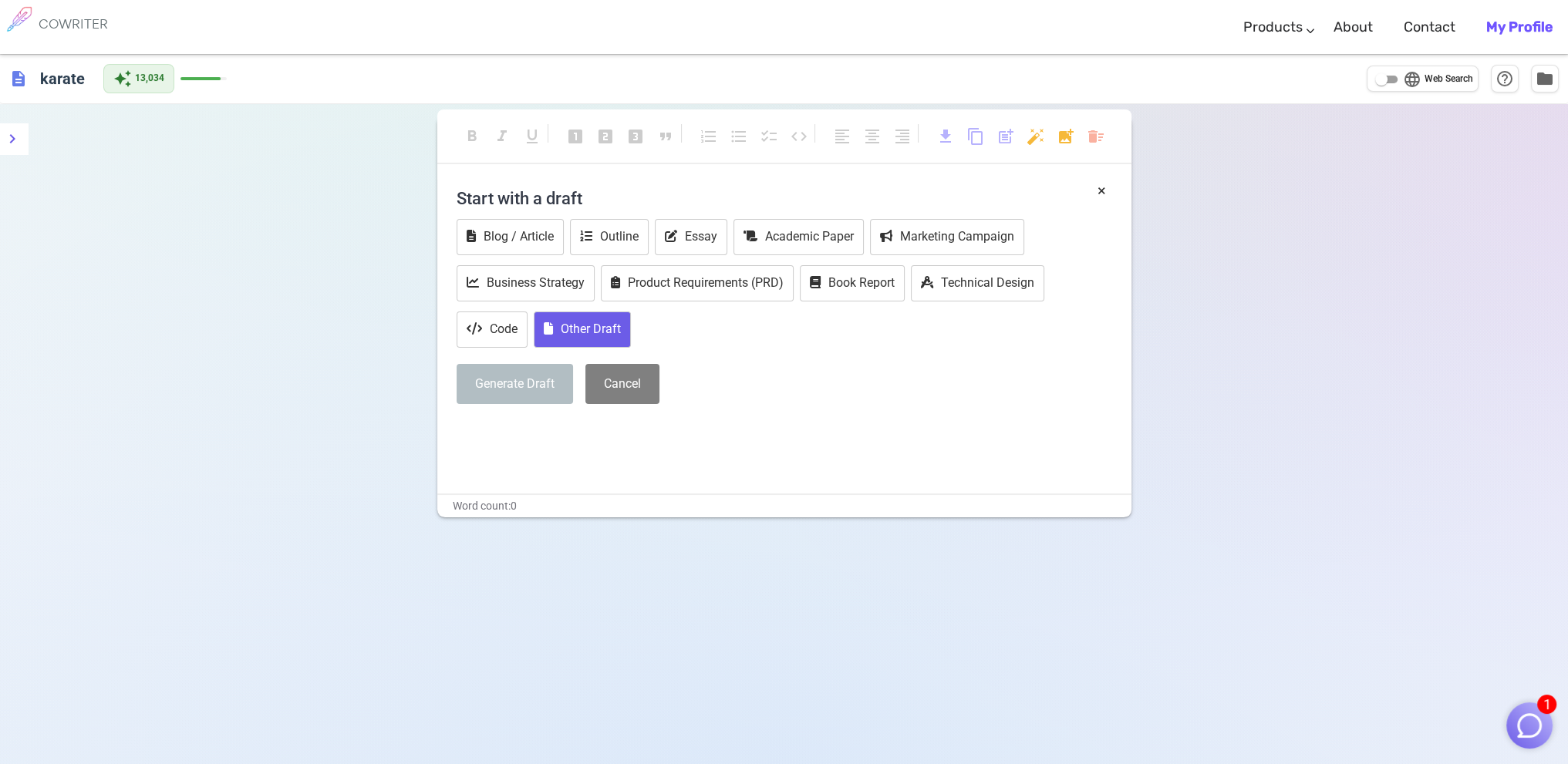
click at [596, 330] on button "Other Draft" at bounding box center [582, 329] width 97 height 36
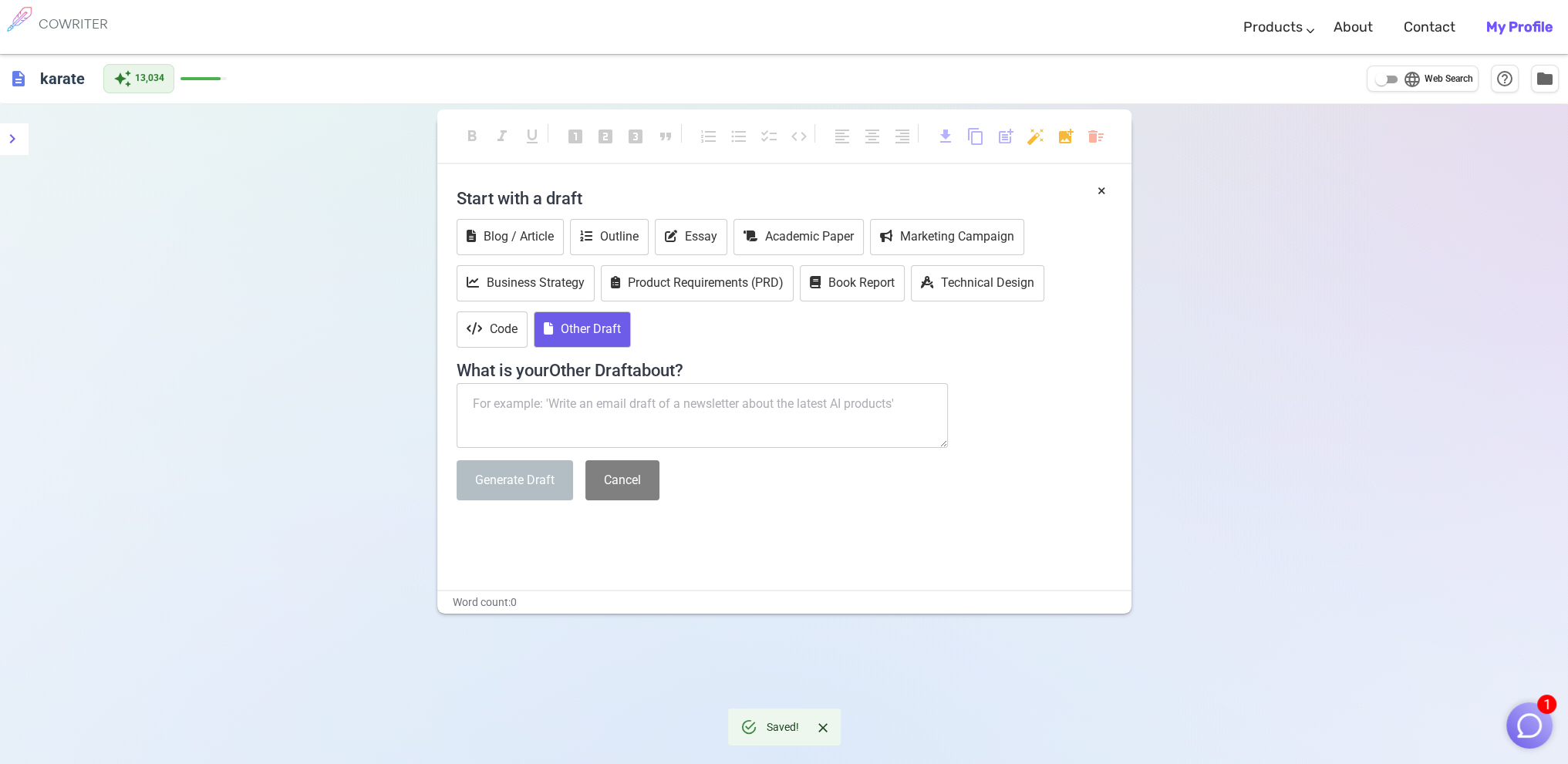
click at [528, 401] on textarea at bounding box center [702, 415] width 492 height 65
paste textarea "This is [PERSON_NAME] from [US_STATE] School Districts Self Insurance Pool. My …"
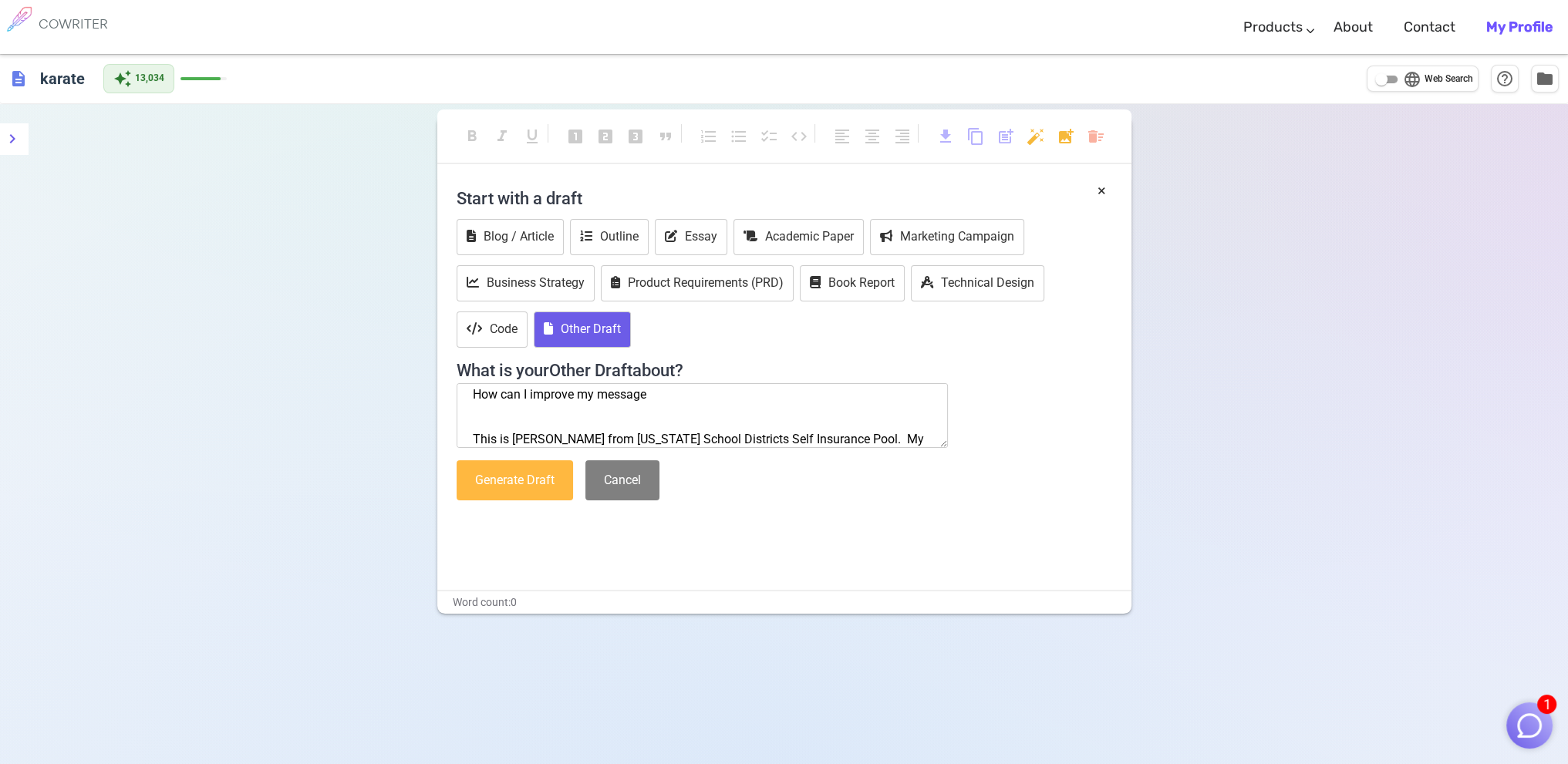
type textarea "How can I improve my message This is [PERSON_NAME] from [US_STATE] School Distr…"
click at [509, 470] on button "Generate Draft" at bounding box center [514, 481] width 117 height 41
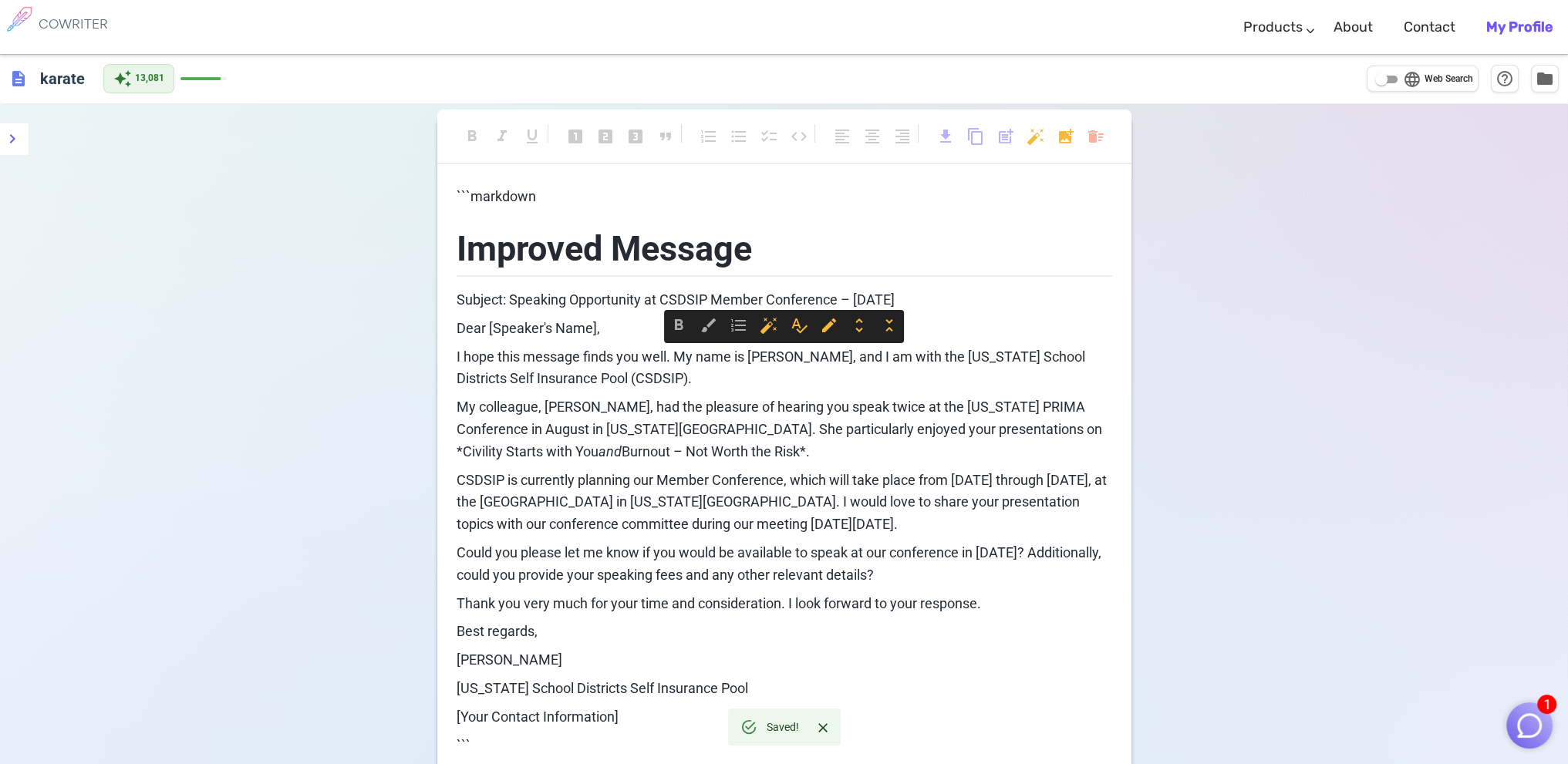
drag, startPoint x: 456, startPoint y: 357, endPoint x: 1008, endPoint y: 624, distance: 613.2
click at [1008, 624] on div "```markdown Improved Message Subject: Speaking Opportunity at CSDSIP Member Con…" at bounding box center [784, 486] width 655 height 599
copy div "I hope this message finds you well. My name is [PERSON_NAME], and I am with the…"
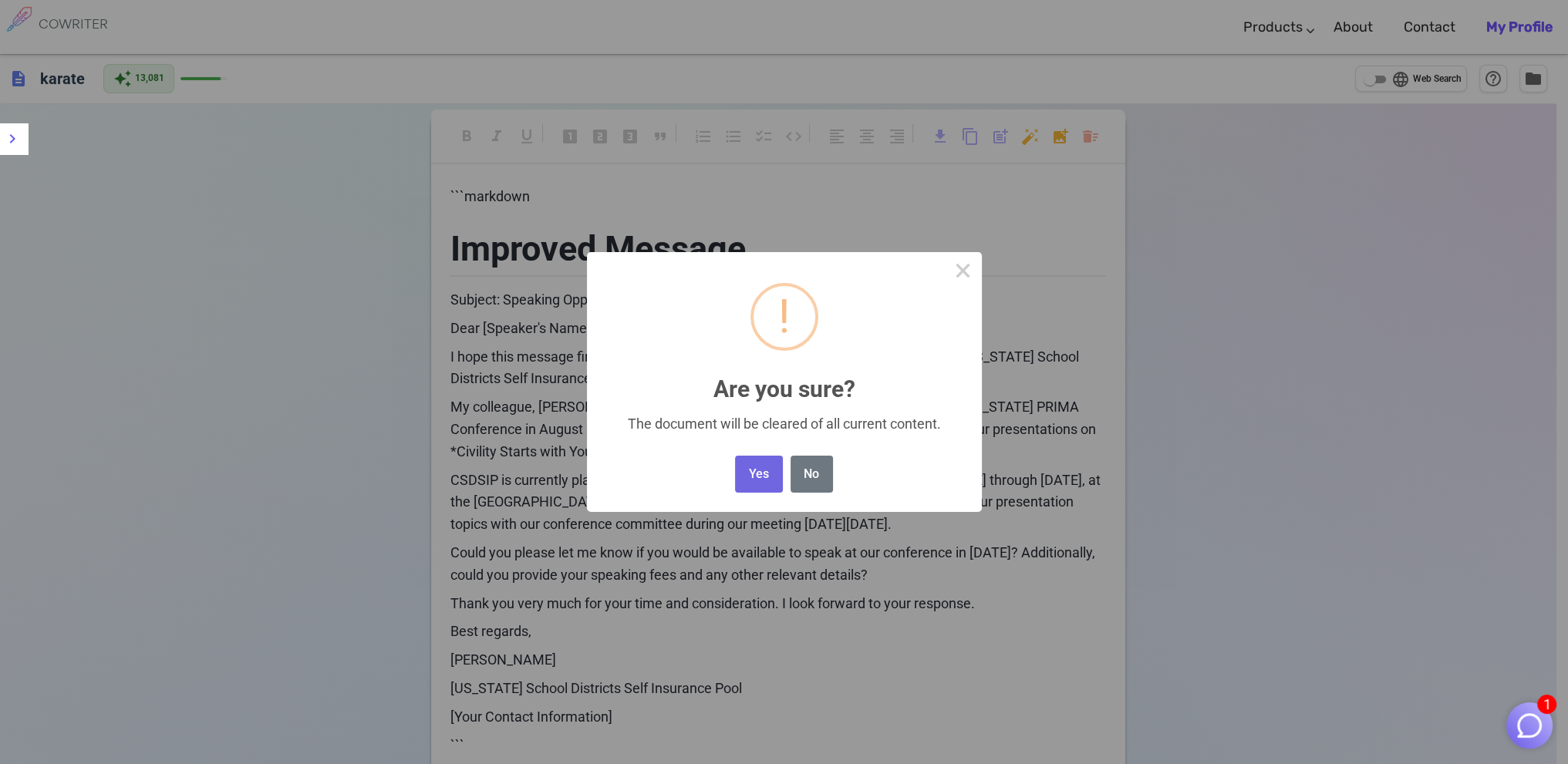
click at [1099, 138] on body "1 COWRITER Products Writing Marketing Emails Images (soon) About Contact My Pro…" at bounding box center [784, 486] width 1568 height 974
click at [758, 471] on button "Yes" at bounding box center [758, 474] width 47 height 38
